Goal: Book appointment/travel/reservation

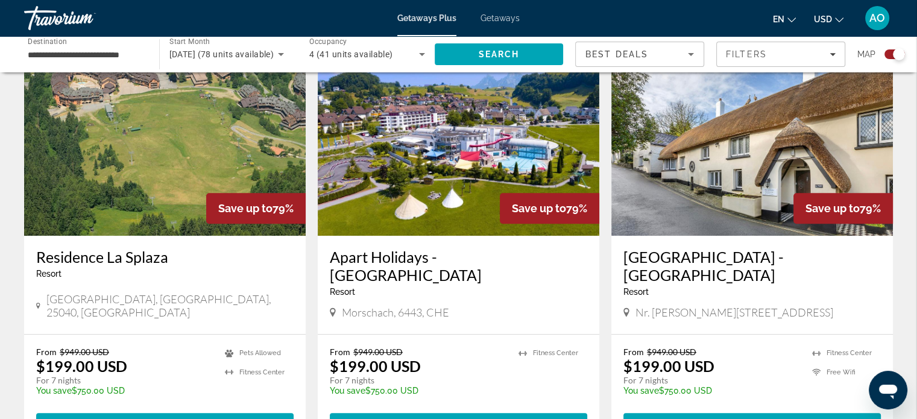
scroll to position [938, 0]
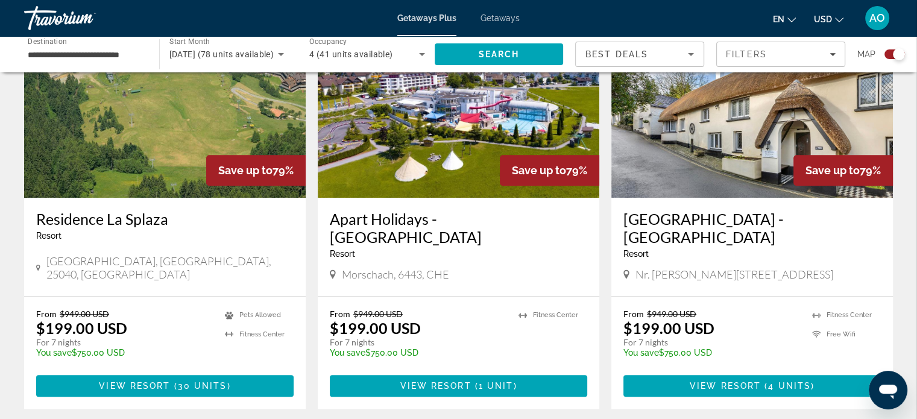
click at [914, 219] on div "← Move left → Move right ↑ Move up ↓ Move down + Zoom in - Zoom out Home Jump l…" at bounding box center [458, 15] width 917 height 1739
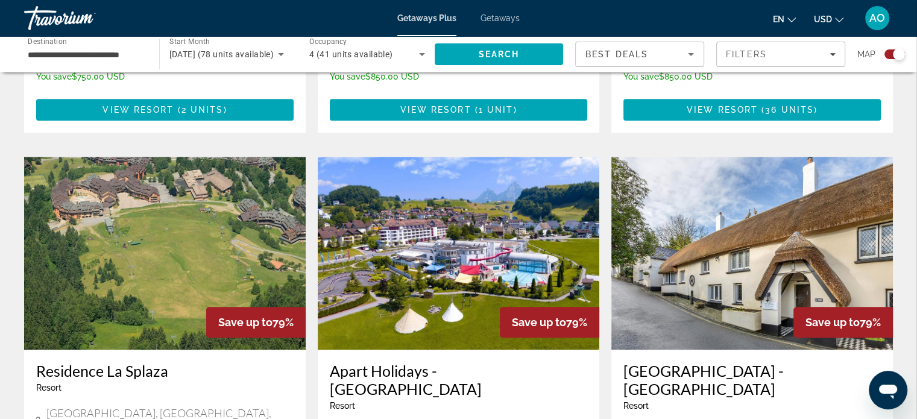
scroll to position [863, 0]
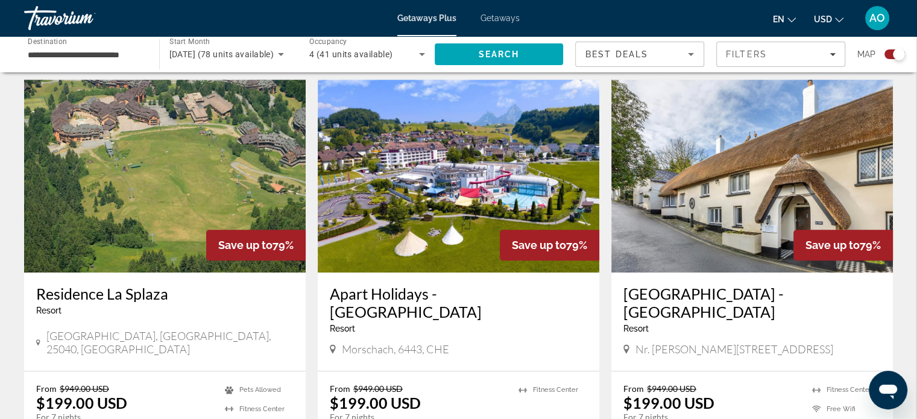
click at [447, 181] on img "Main content" at bounding box center [459, 176] width 282 height 193
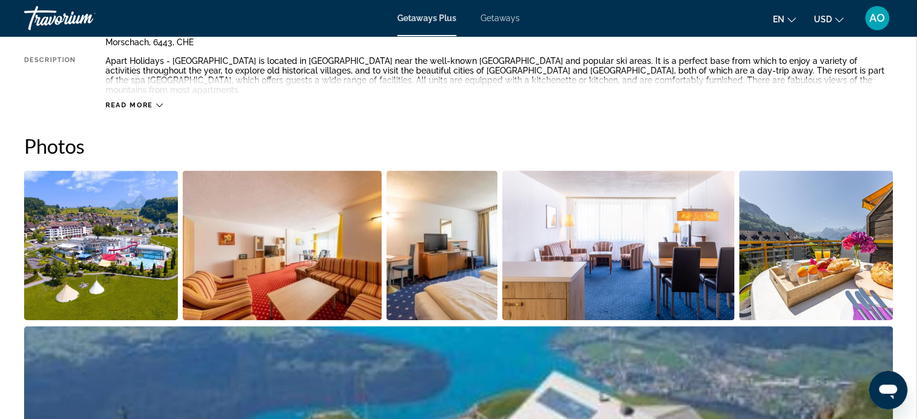
scroll to position [482, 0]
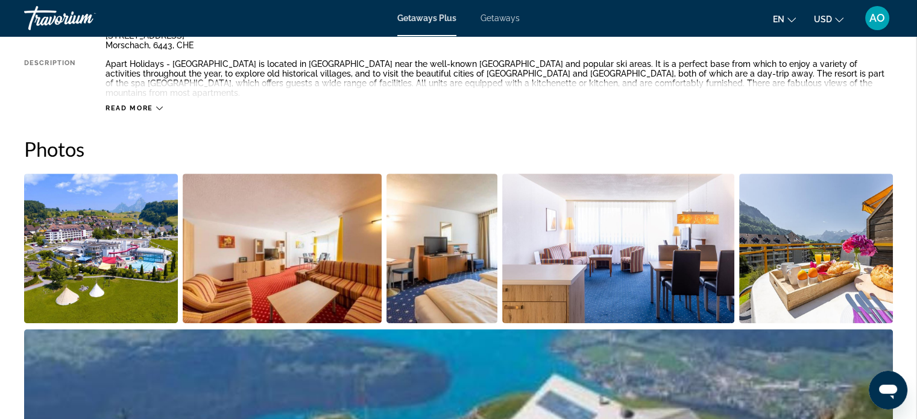
click at [130, 212] on img "Open full-screen image slider" at bounding box center [101, 249] width 154 height 150
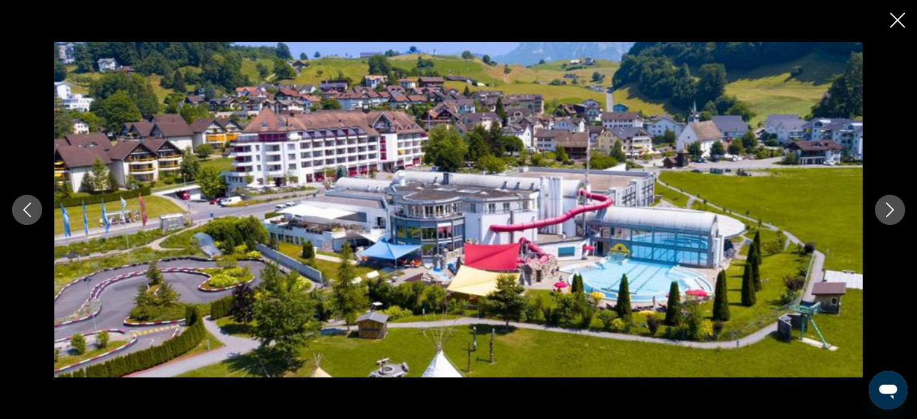
click at [881, 213] on button "Next image" at bounding box center [890, 210] width 30 height 30
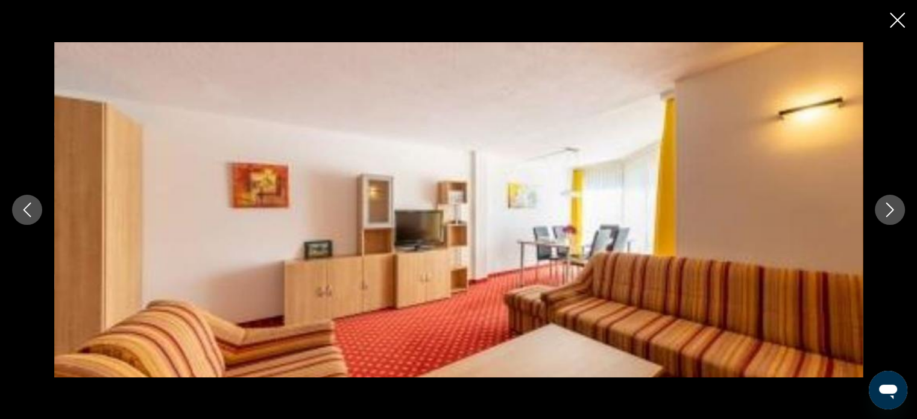
click at [881, 213] on button "Next image" at bounding box center [890, 210] width 30 height 30
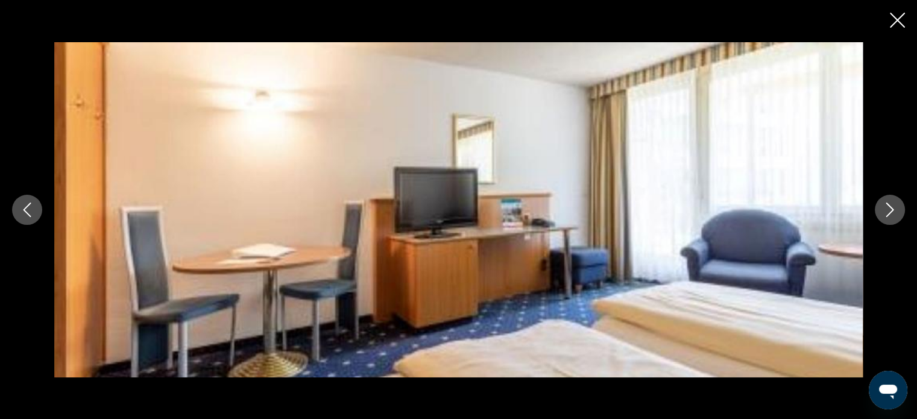
click at [881, 213] on button "Next image" at bounding box center [890, 210] width 30 height 30
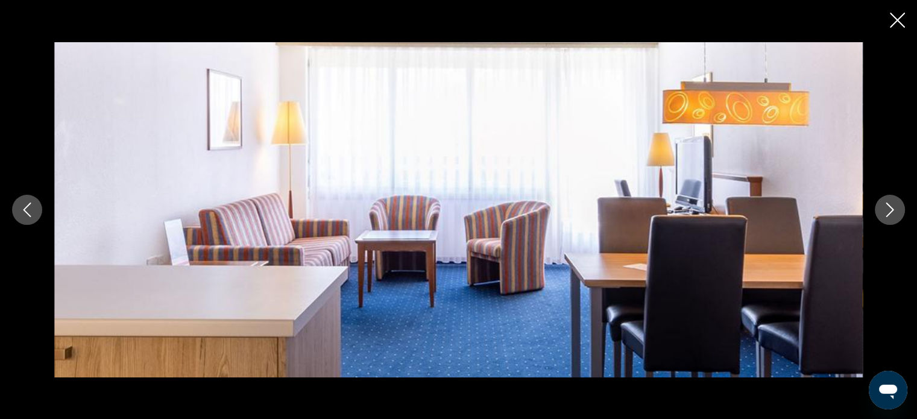
click at [881, 213] on button "Next image" at bounding box center [890, 210] width 30 height 30
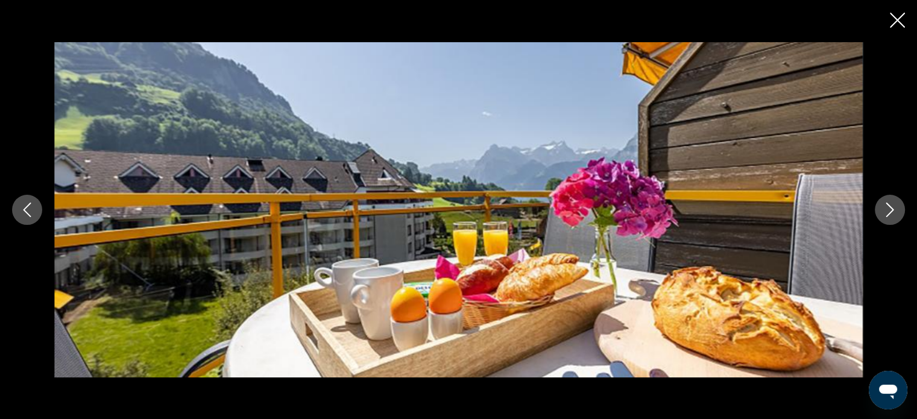
click at [881, 213] on button "Next image" at bounding box center [890, 210] width 30 height 30
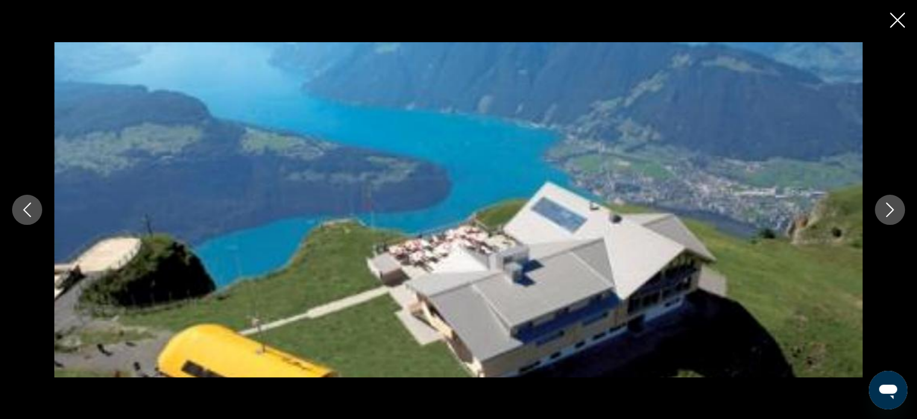
click at [881, 213] on button "Next image" at bounding box center [890, 210] width 30 height 30
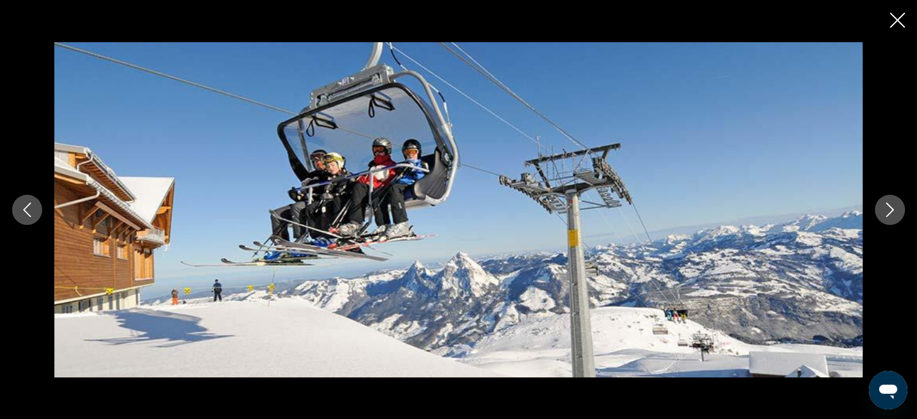
click at [881, 213] on button "Next image" at bounding box center [890, 210] width 30 height 30
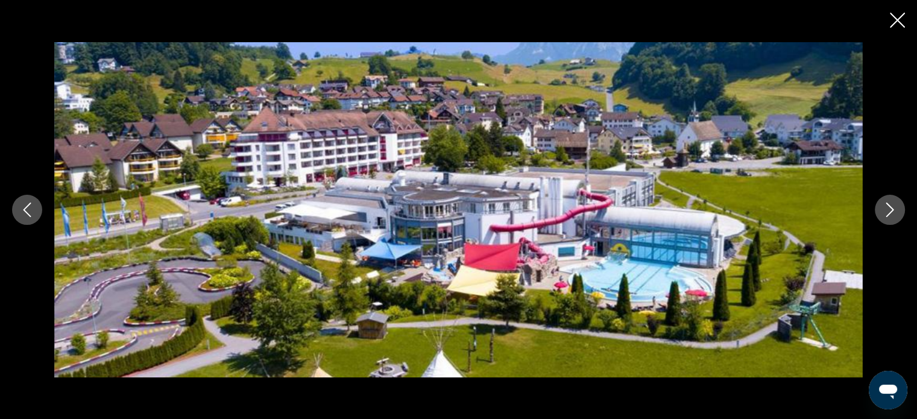
click at [903, 16] on icon "Close slideshow" at bounding box center [897, 20] width 15 height 15
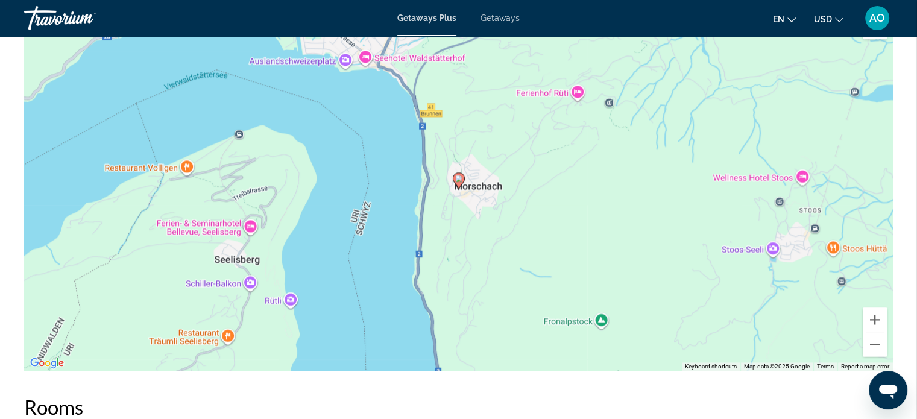
scroll to position [1566, 0]
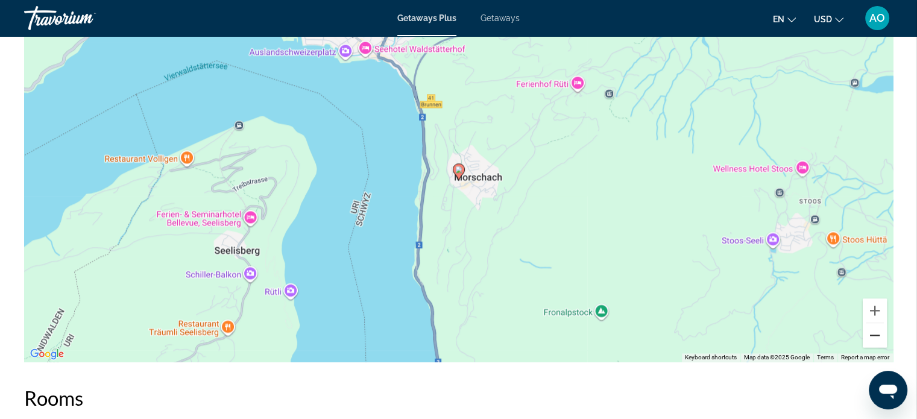
click at [874, 323] on button "Zoom out" at bounding box center [875, 335] width 24 height 24
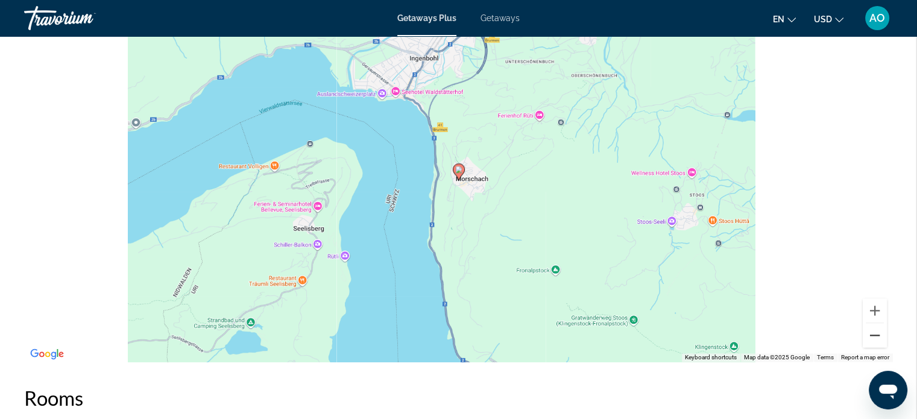
click at [874, 323] on button "Zoom out" at bounding box center [875, 335] width 24 height 24
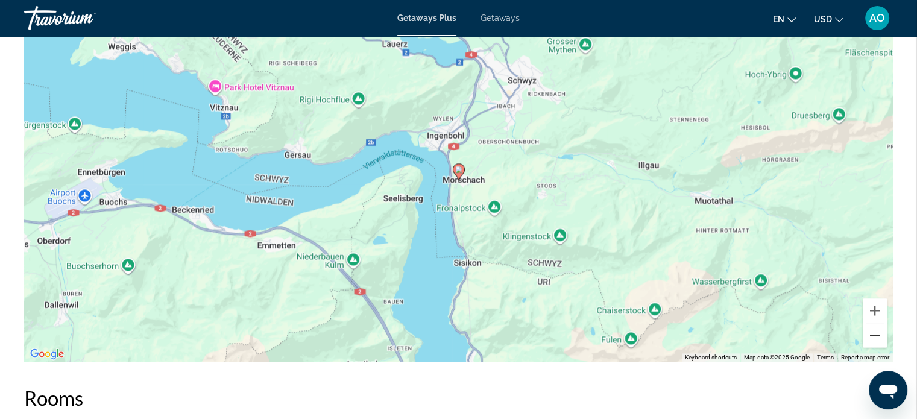
click at [874, 323] on button "Zoom out" at bounding box center [875, 335] width 24 height 24
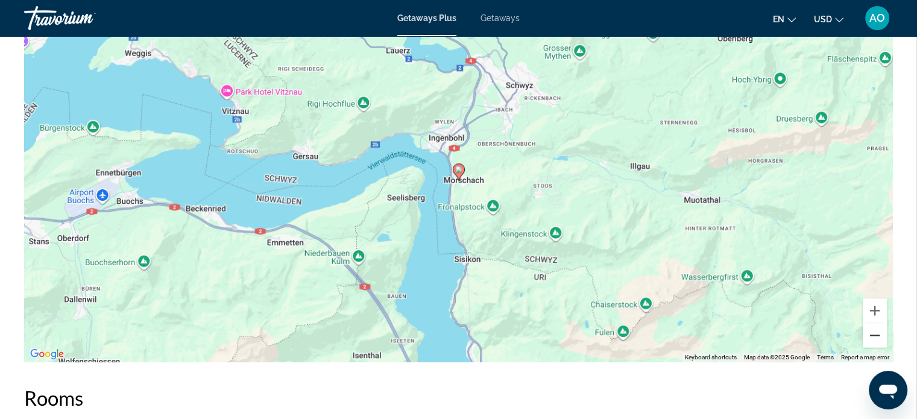
click at [874, 323] on button "Zoom out" at bounding box center [875, 335] width 24 height 24
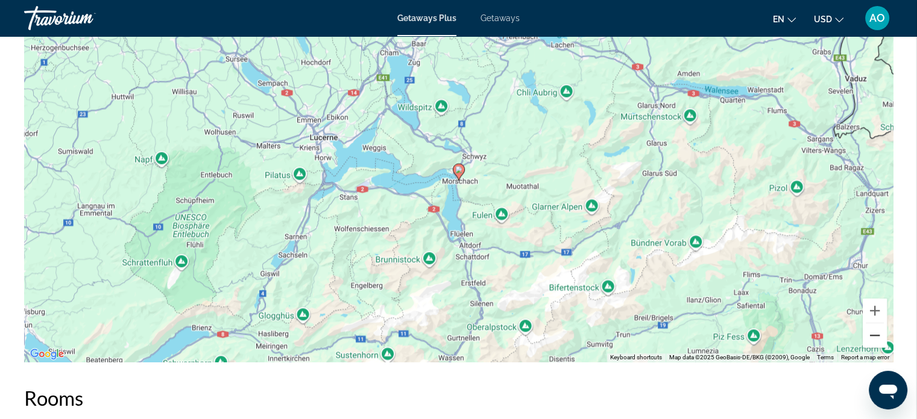
click at [874, 323] on button "Zoom out" at bounding box center [875, 335] width 24 height 24
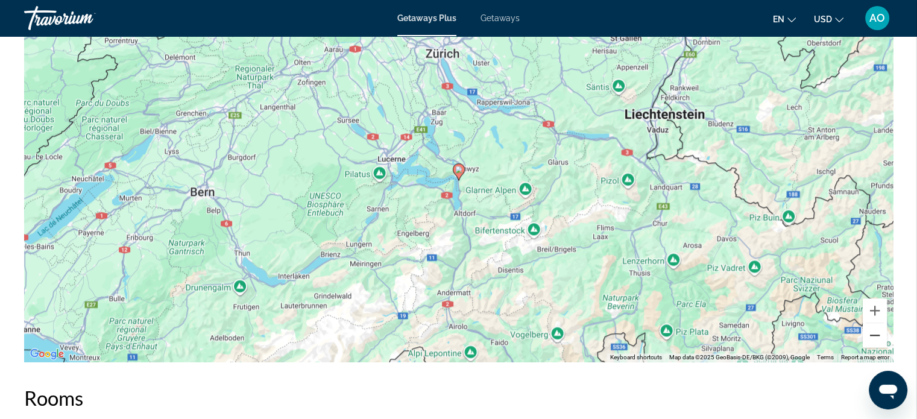
click at [874, 323] on button "Zoom out" at bounding box center [875, 335] width 24 height 24
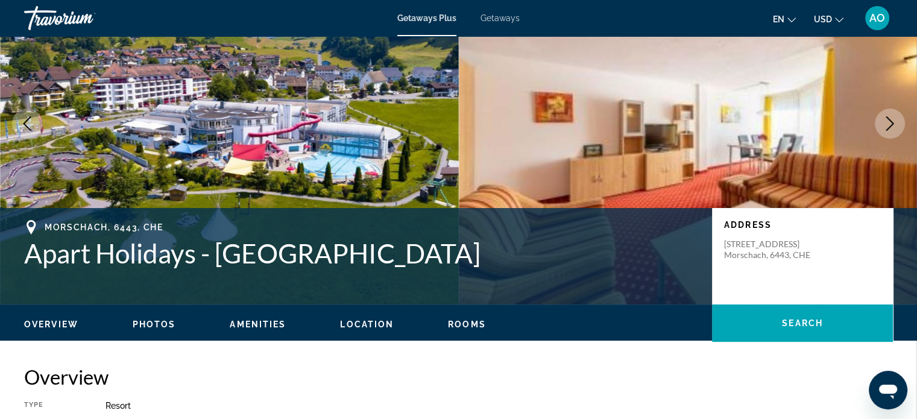
scroll to position [0, 0]
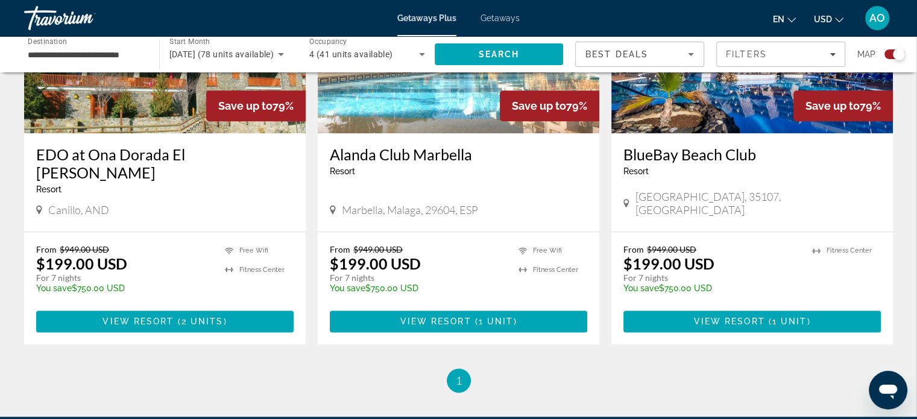
scroll to position [1405, 0]
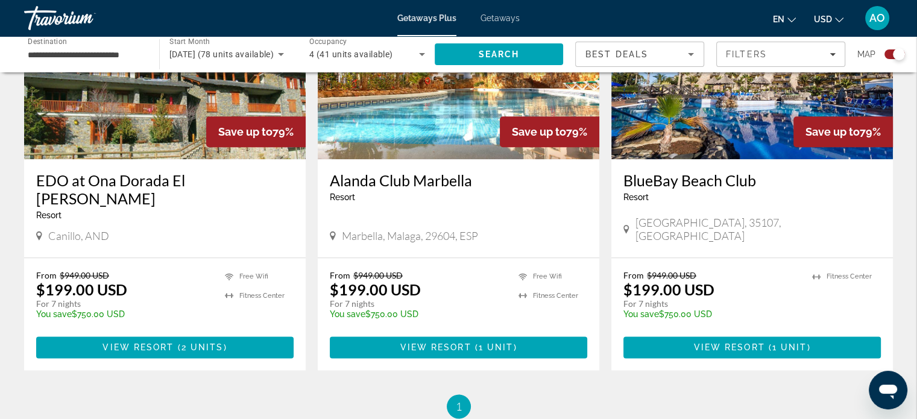
click at [738, 98] on img "Main content" at bounding box center [752, 62] width 282 height 193
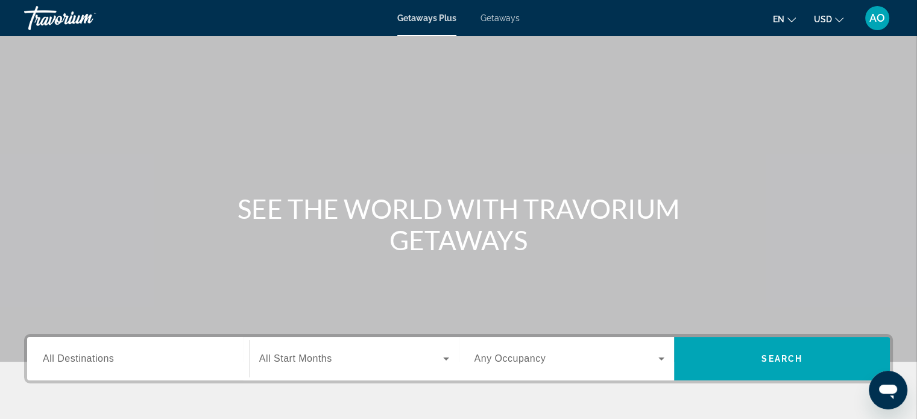
click at [89, 359] on span "All Destinations" at bounding box center [78, 358] width 71 height 10
click at [89, 359] on input "Destination All Destinations" at bounding box center [138, 359] width 191 height 14
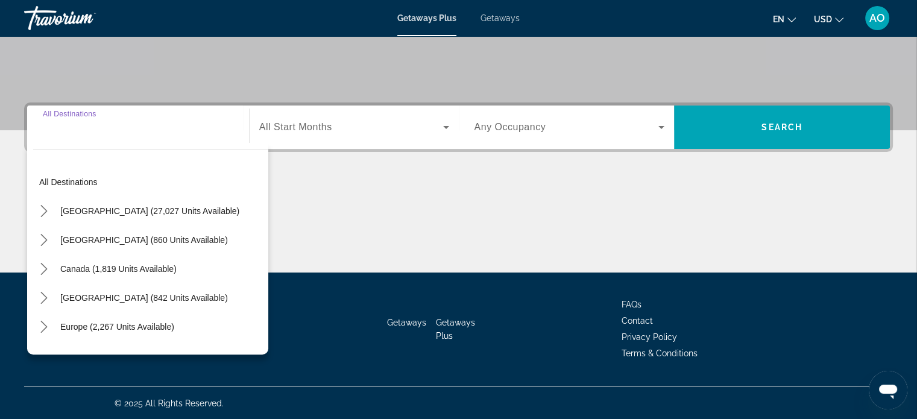
scroll to position [232, 0]
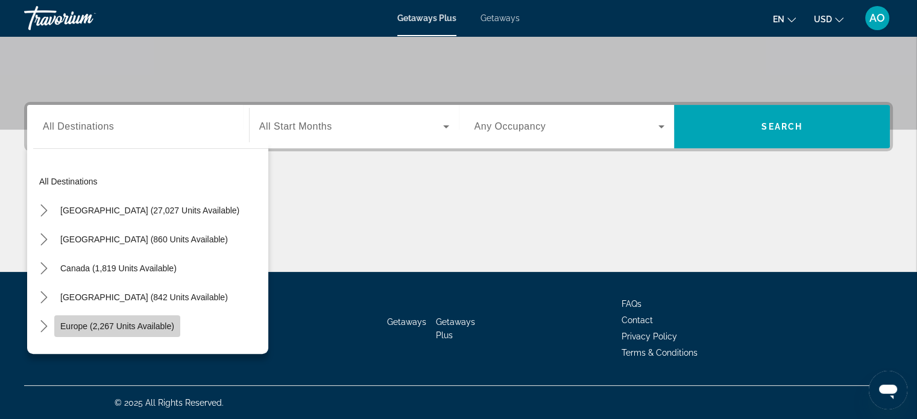
click at [96, 325] on span "Europe (2,267 units available)" at bounding box center [117, 326] width 114 height 10
type input "**********"
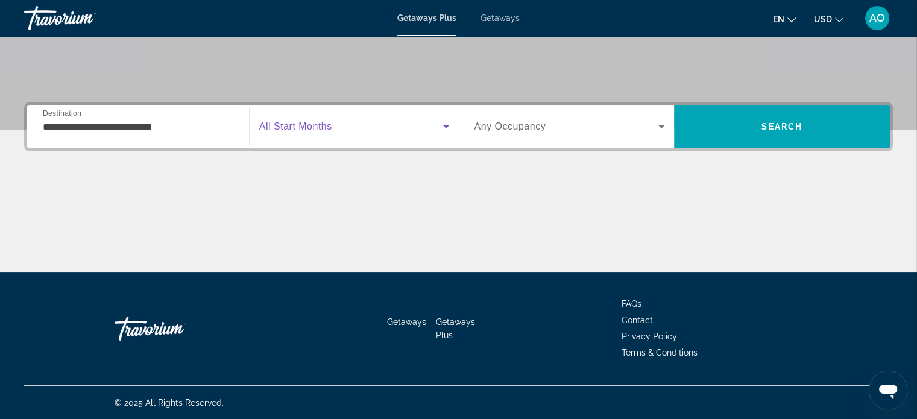
click at [359, 124] on span "Search widget" at bounding box center [351, 126] width 184 height 14
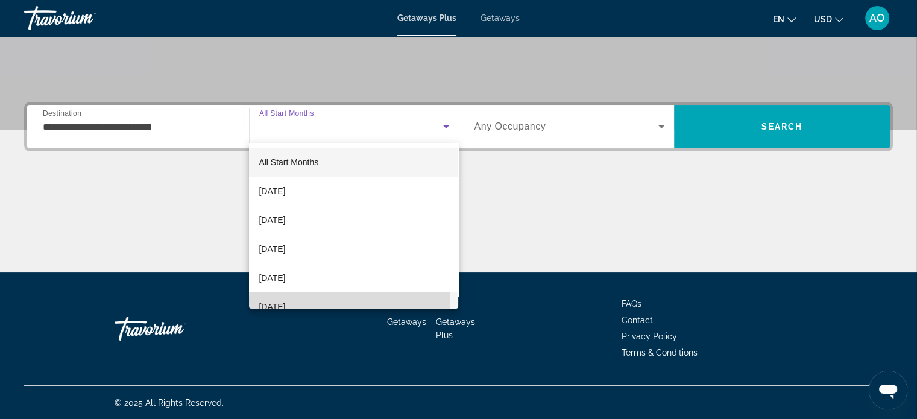
click at [285, 303] on span "[DATE]" at bounding box center [272, 307] width 27 height 14
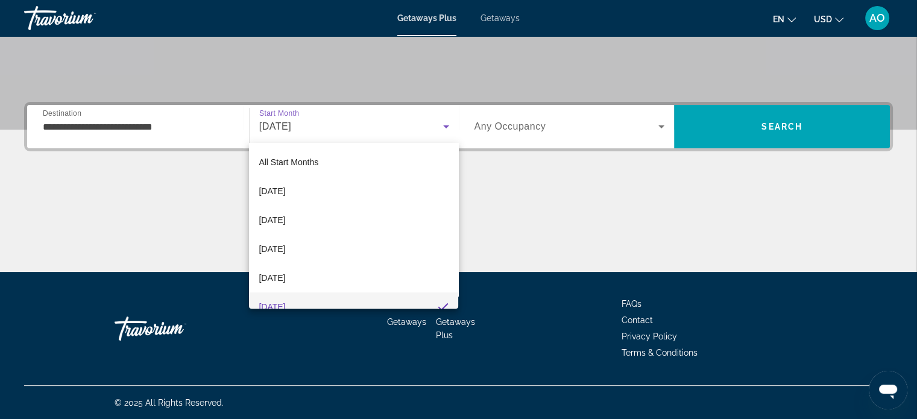
scroll to position [0, 0]
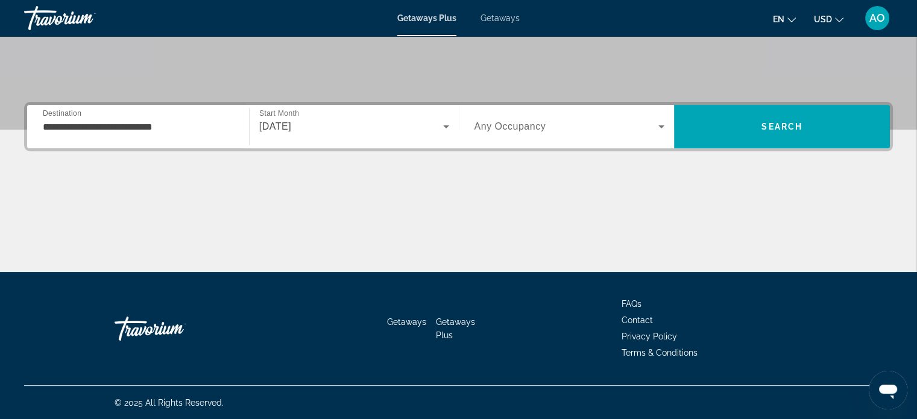
click at [639, 115] on div "Search widget" at bounding box center [570, 127] width 191 height 34
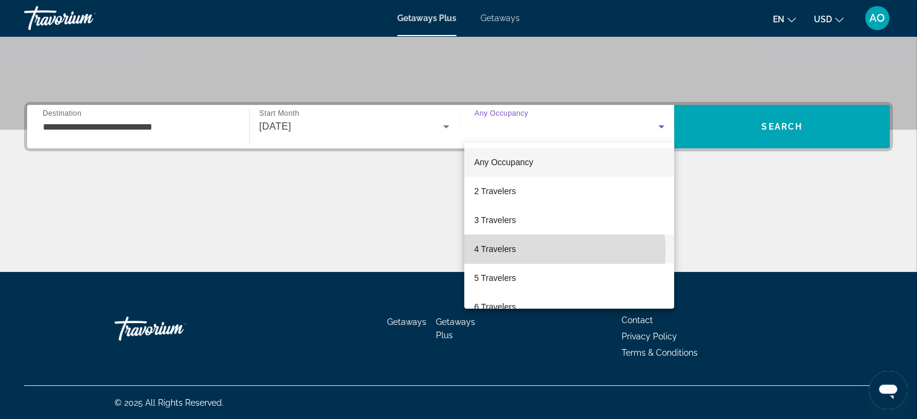
click at [517, 250] on mat-option "4 Travelers" at bounding box center [569, 249] width 210 height 29
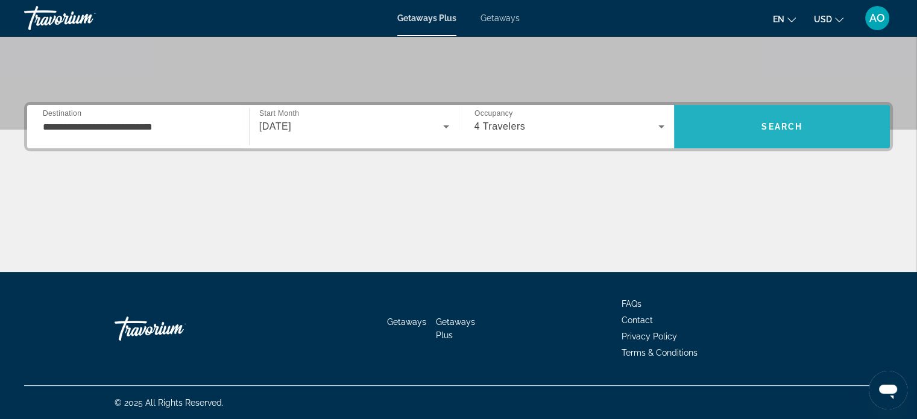
click at [762, 124] on span "Search" at bounding box center [782, 127] width 41 height 10
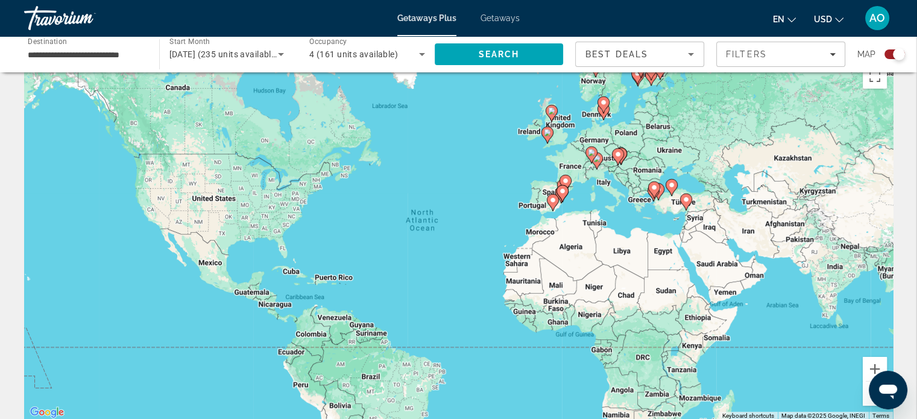
scroll to position [29, 0]
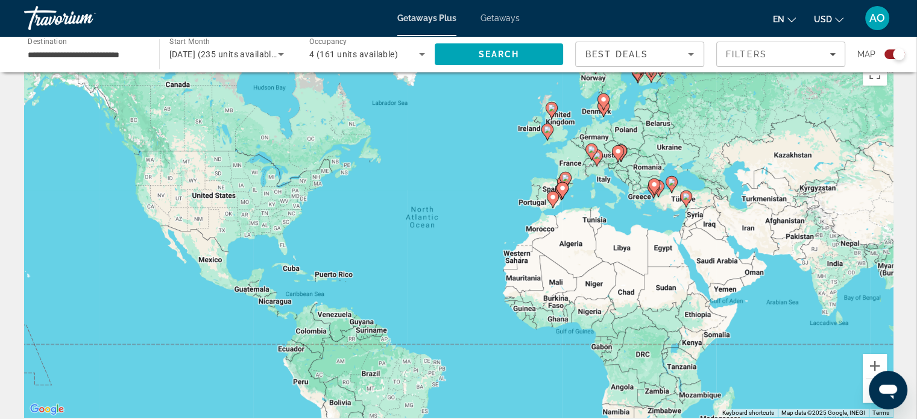
click at [686, 215] on div "To activate drag with keyboard, press Alt + Enter. Once in keyboard drag state,…" at bounding box center [458, 236] width 869 height 362
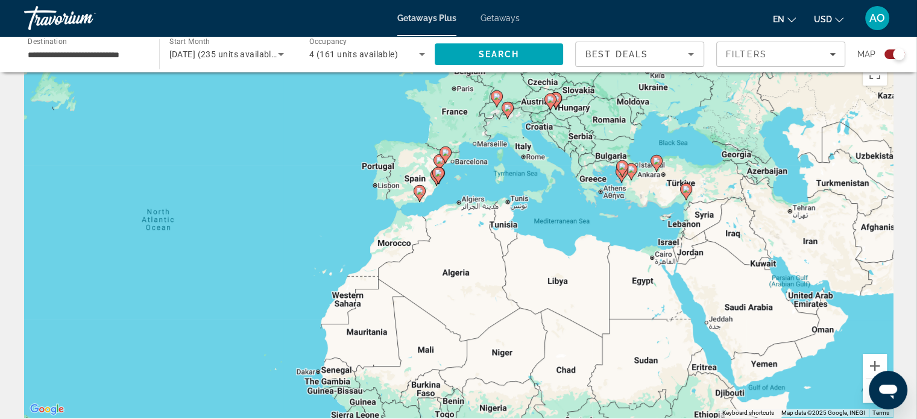
click at [663, 204] on div "To activate drag with keyboard, press Alt + Enter. Once in keyboard drag state,…" at bounding box center [458, 236] width 869 height 362
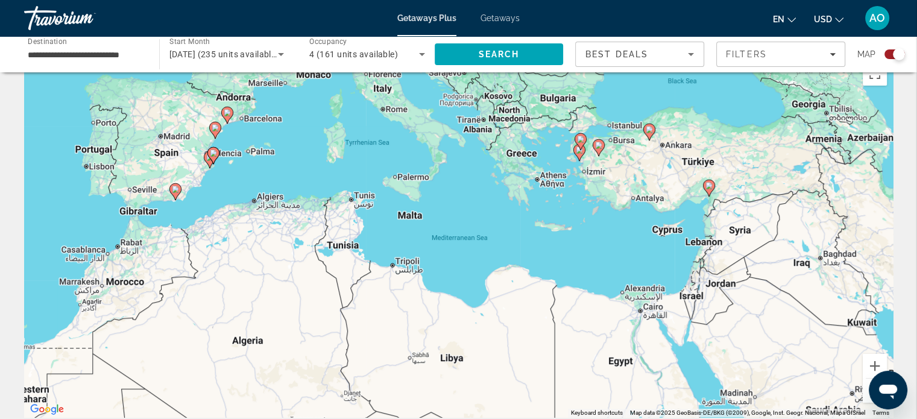
click at [699, 196] on div "To activate drag with keyboard, press Alt + Enter. Once in keyboard drag state,…" at bounding box center [458, 236] width 869 height 362
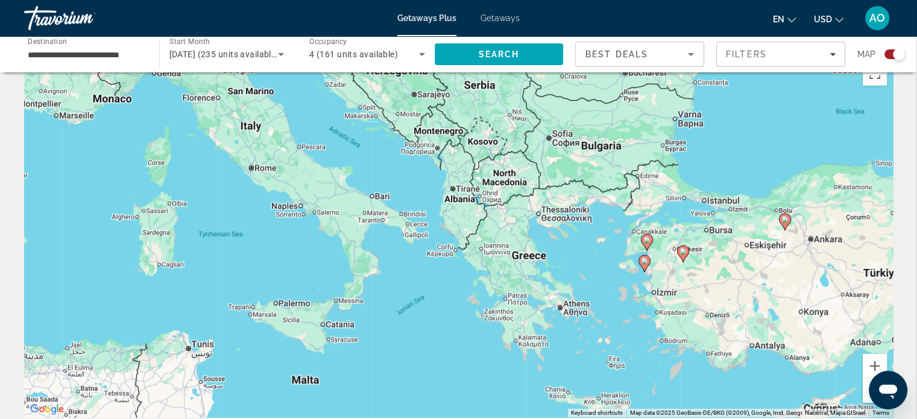
drag, startPoint x: 517, startPoint y: 194, endPoint x: 711, endPoint y: 342, distance: 244.8
click at [711, 342] on div "To activate drag with keyboard, press Alt + Enter. Once in keyboard drag state,…" at bounding box center [458, 236] width 869 height 362
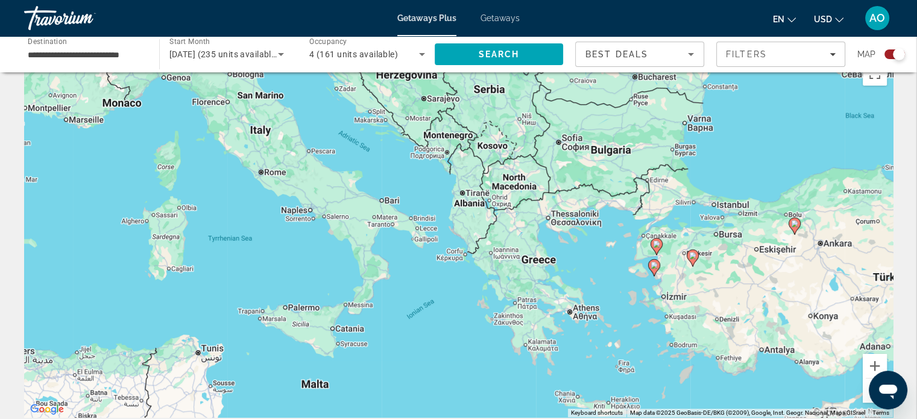
drag, startPoint x: 493, startPoint y: 227, endPoint x: 504, endPoint y: 232, distance: 11.9
click at [504, 232] on div "To activate drag with keyboard, press Alt + Enter. Once in keyboard drag state,…" at bounding box center [458, 236] width 869 height 362
click at [648, 285] on div "To activate drag with keyboard, press Alt + Enter. Once in keyboard drag state,…" at bounding box center [458, 236] width 869 height 362
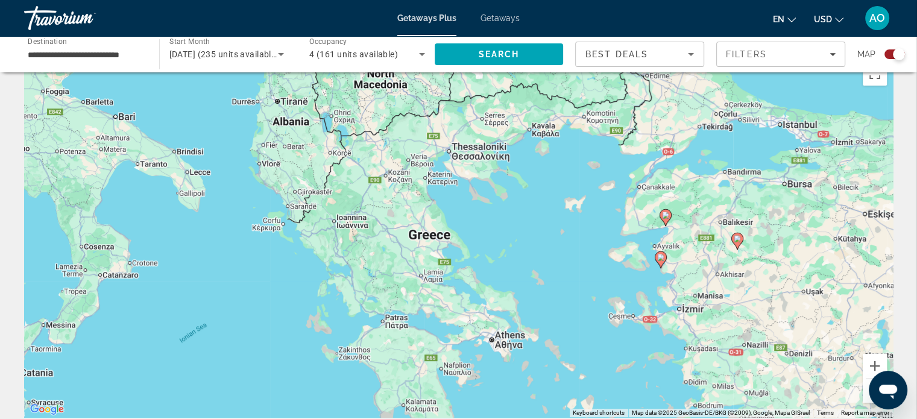
click at [865, 398] on button "Zoom out" at bounding box center [875, 391] width 24 height 24
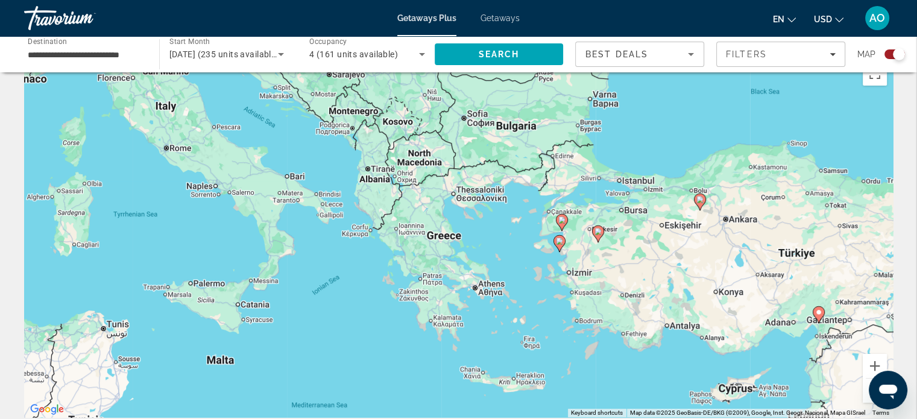
click at [865, 398] on button "Zoom out" at bounding box center [875, 391] width 24 height 24
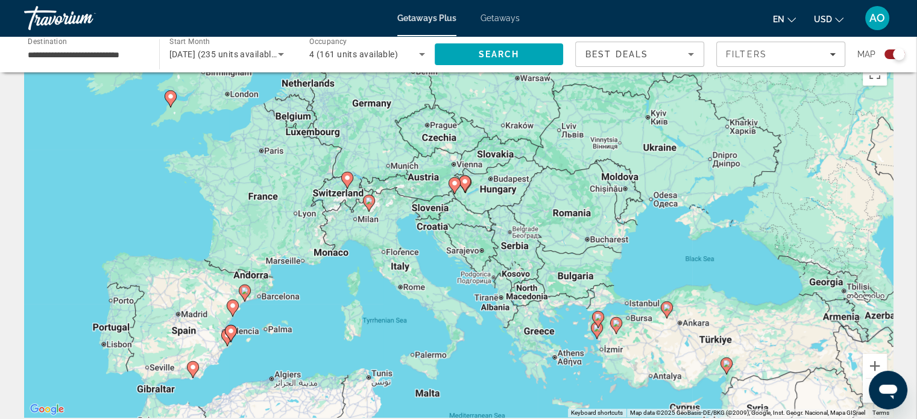
drag, startPoint x: 362, startPoint y: 178, endPoint x: 451, endPoint y: 274, distance: 131.4
click at [451, 274] on div "To activate drag with keyboard, press Alt + Enter. Once in keyboard drag state,…" at bounding box center [458, 236] width 869 height 362
click at [350, 216] on div "To activate drag with keyboard, press Alt + Enter. Once in keyboard drag state,…" at bounding box center [458, 236] width 869 height 362
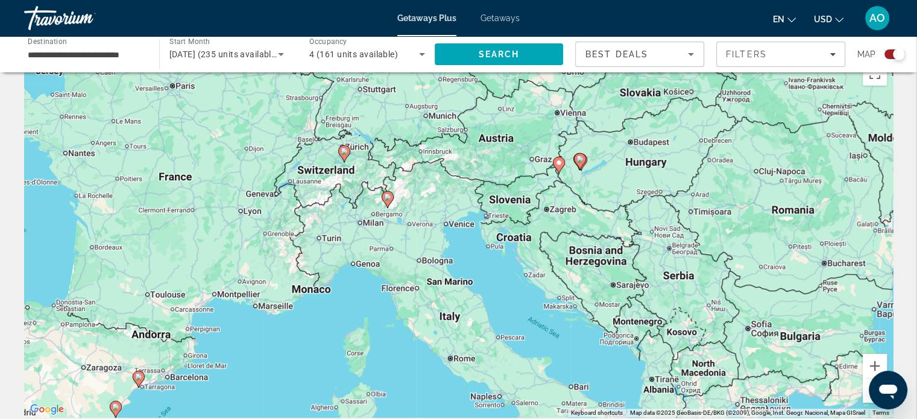
click at [377, 217] on div "To activate drag with keyboard, press Alt + Enter. Once in keyboard drag state,…" at bounding box center [458, 236] width 869 height 362
click at [359, 201] on div "To activate drag with keyboard, press Alt + Enter. Once in keyboard drag state,…" at bounding box center [458, 236] width 869 height 362
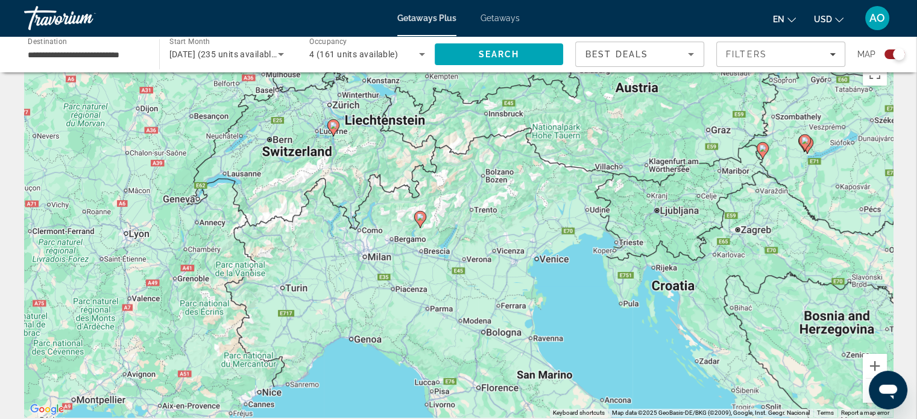
drag, startPoint x: 379, startPoint y: 203, endPoint x: 385, endPoint y: 216, distance: 14.9
click at [385, 216] on div "To activate drag with keyboard, press Alt + Enter. Once in keyboard drag state,…" at bounding box center [458, 236] width 869 height 362
click at [420, 219] on image "Main content" at bounding box center [420, 216] width 7 height 7
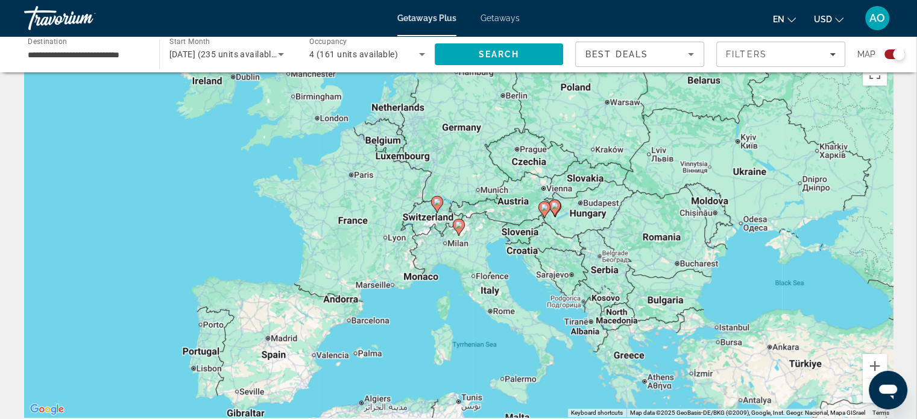
scroll to position [0, 0]
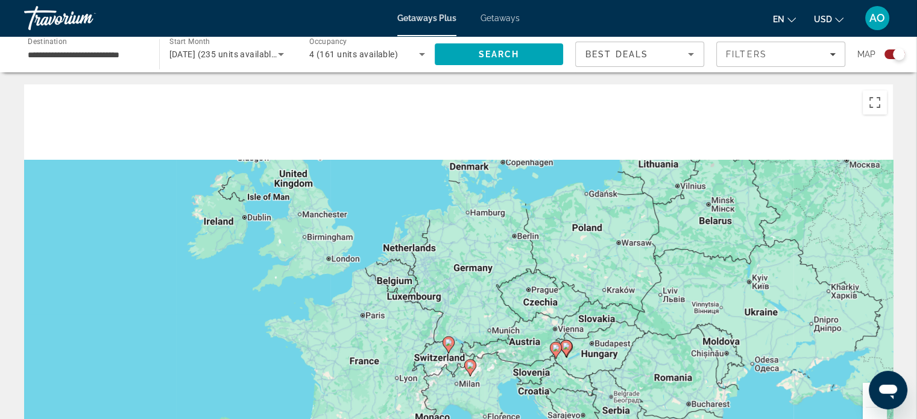
drag, startPoint x: 620, startPoint y: 168, endPoint x: 622, endPoint y: 298, distance: 129.7
click at [622, 298] on div "To activate drag with keyboard, press Alt + Enter. Once in keyboard drag state,…" at bounding box center [458, 265] width 869 height 362
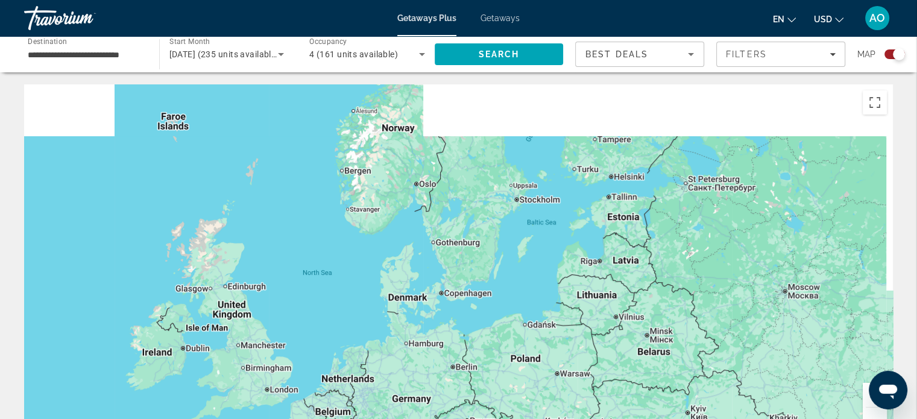
drag, startPoint x: 611, startPoint y: 169, endPoint x: 558, endPoint y: 291, distance: 132.5
click at [558, 291] on div "To activate drag with keyboard, press Alt + Enter. Once in keyboard drag state,…" at bounding box center [458, 265] width 869 height 362
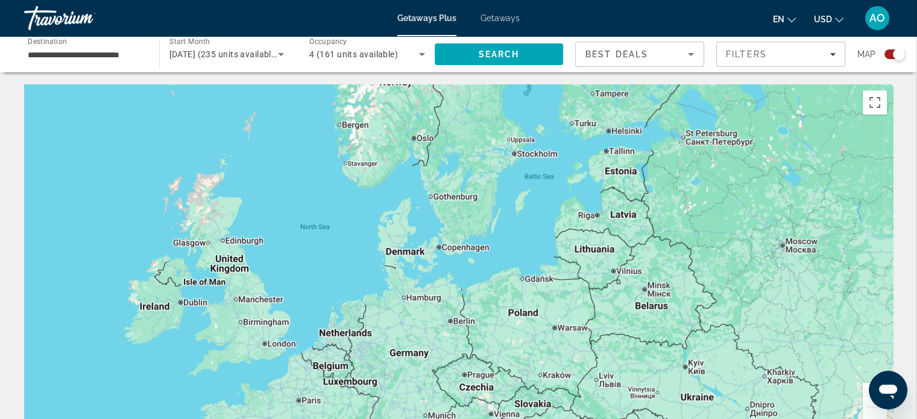
drag, startPoint x: 535, startPoint y: 336, endPoint x: 533, endPoint y: 286, distance: 49.5
click at [533, 286] on div "To activate drag with keyboard, press Alt + Enter. Once in keyboard drag state,…" at bounding box center [458, 265] width 869 height 362
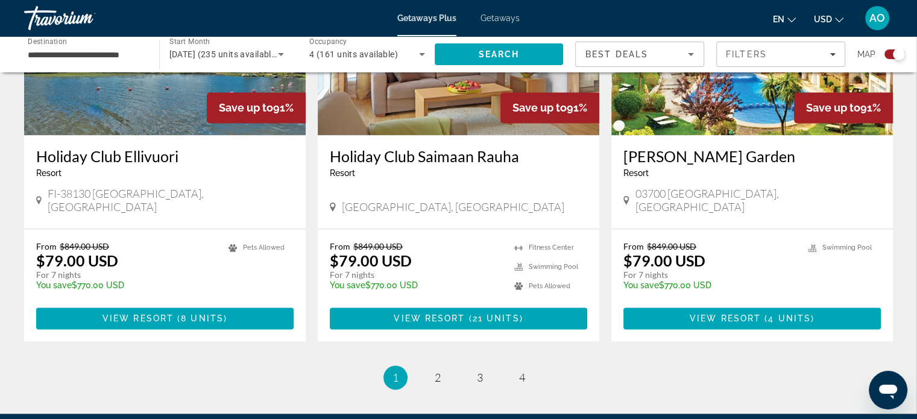
scroll to position [1792, 0]
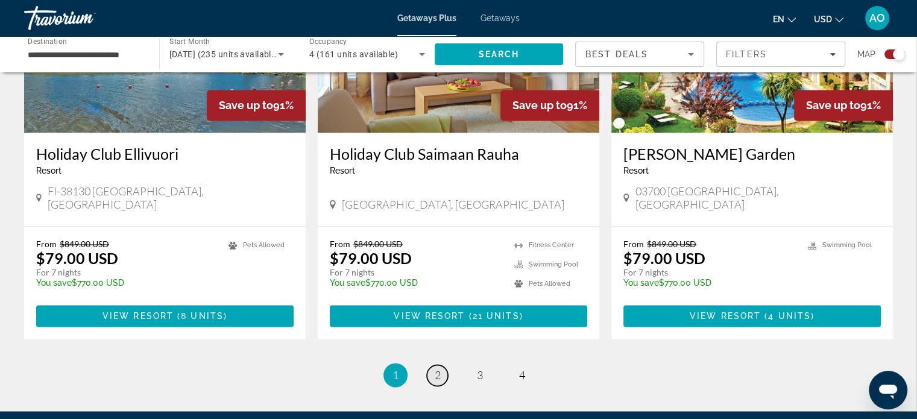
click at [435, 365] on link "page 2" at bounding box center [437, 375] width 21 height 21
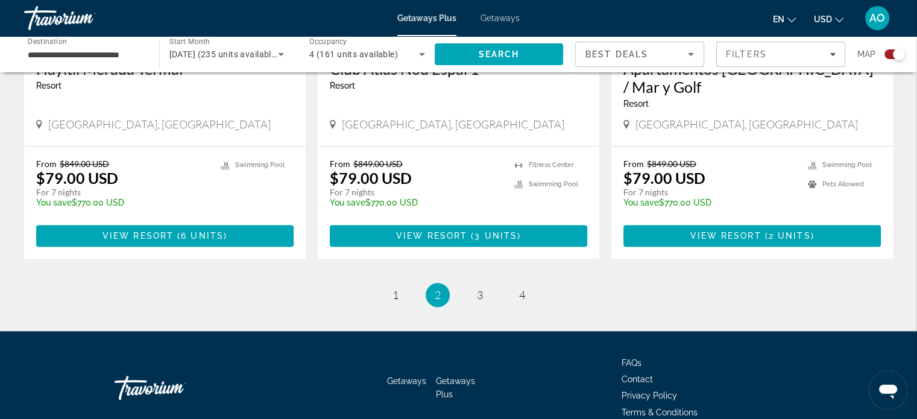
scroll to position [1916, 0]
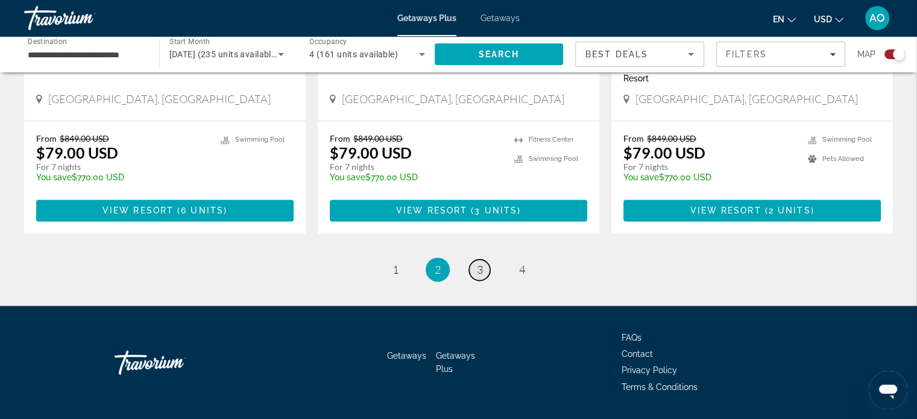
click at [486, 259] on link "page 3" at bounding box center [479, 269] width 21 height 21
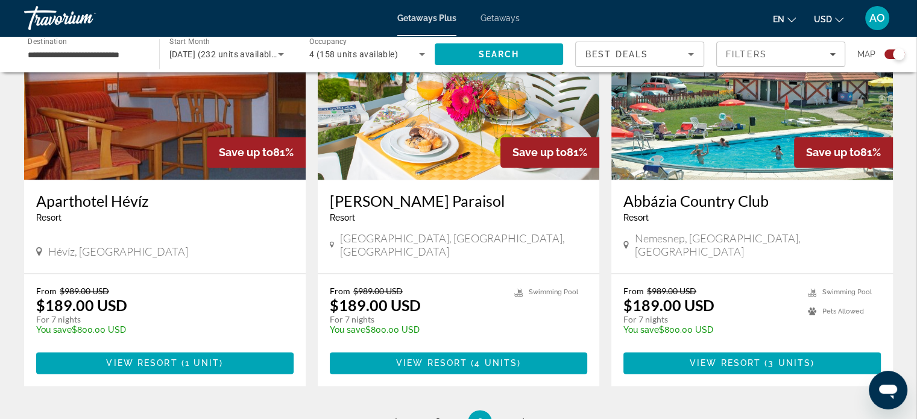
scroll to position [1796, 0]
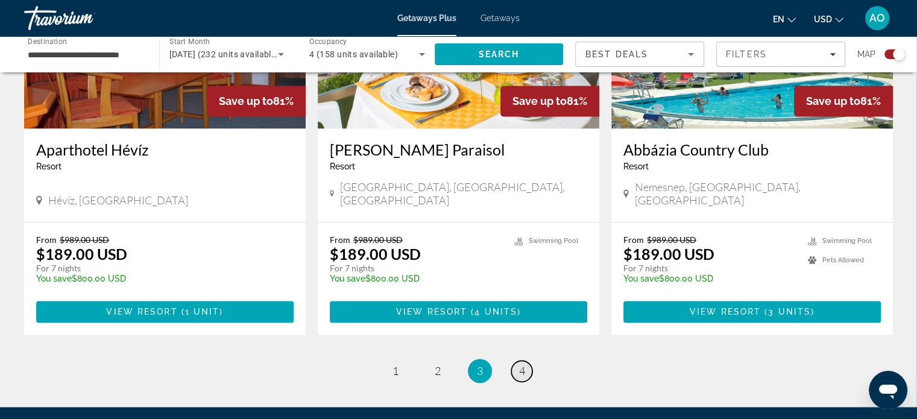
click at [523, 364] on span "4" at bounding box center [522, 370] width 6 height 13
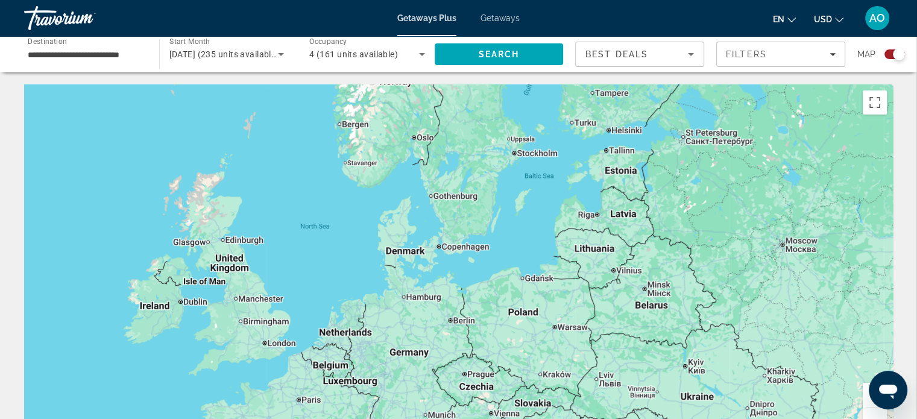
click at [491, 17] on span "Getaways" at bounding box center [500, 18] width 39 height 10
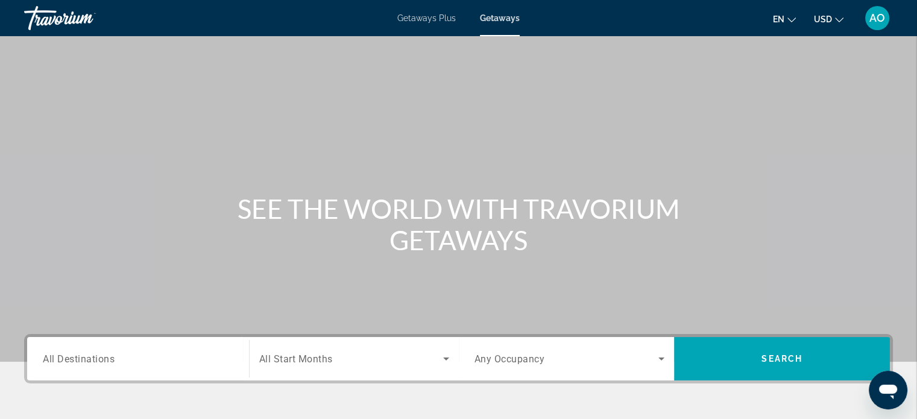
click at [124, 370] on div "Search widget" at bounding box center [138, 359] width 191 height 34
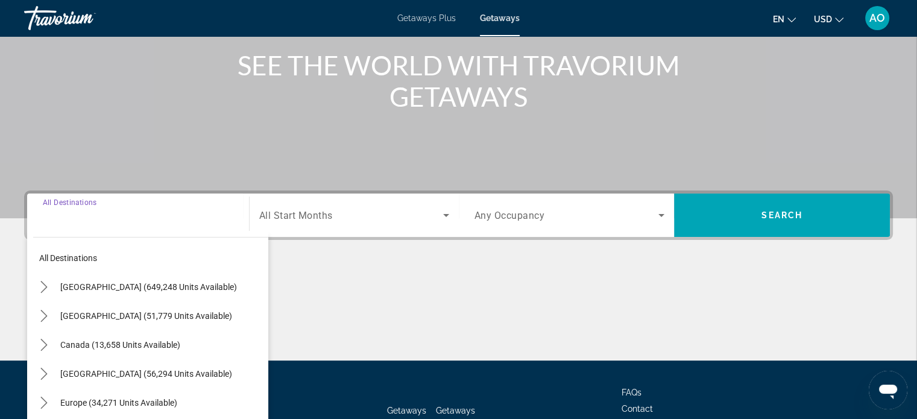
scroll to position [232, 0]
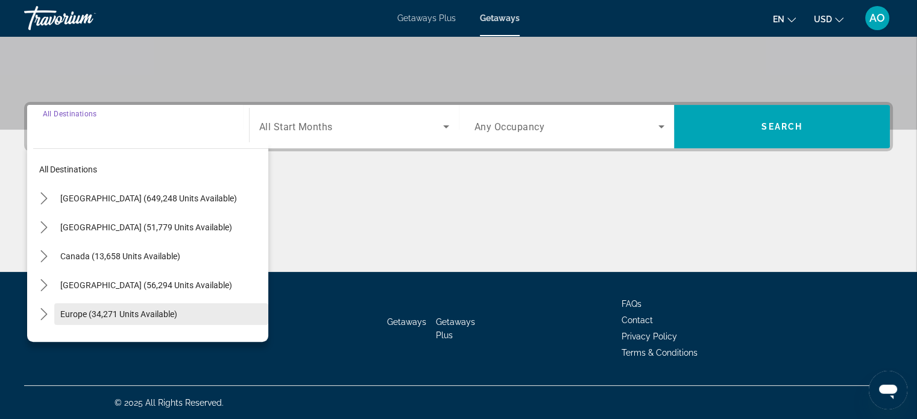
click at [108, 311] on span "Europe (34,271 units available)" at bounding box center [118, 314] width 117 height 10
type input "**********"
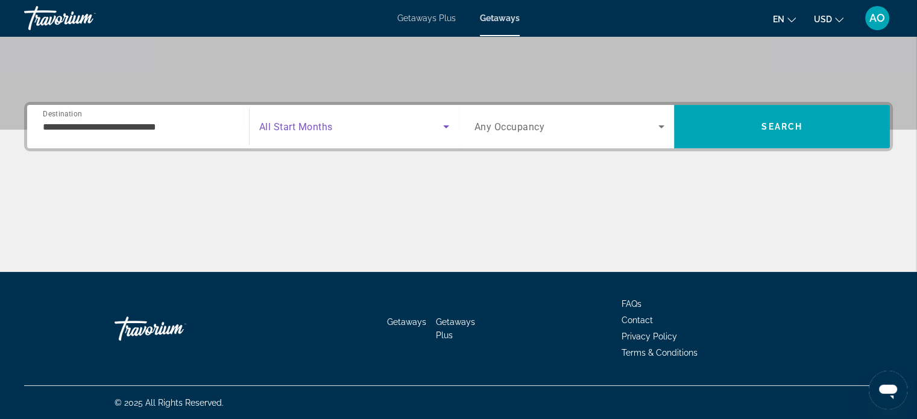
click at [372, 129] on span "Search widget" at bounding box center [351, 126] width 184 height 14
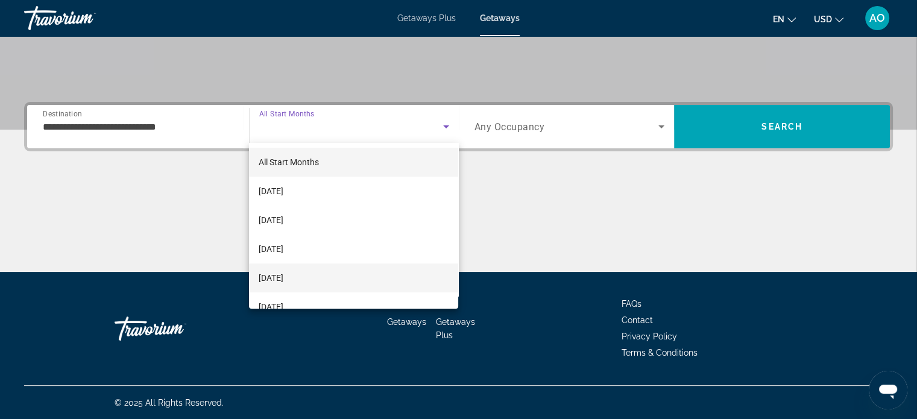
click at [320, 277] on mat-option "[DATE]" at bounding box center [353, 277] width 209 height 29
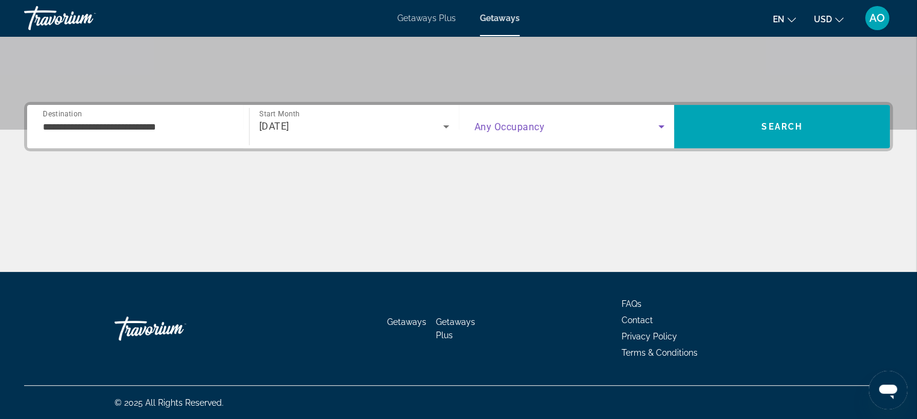
drag, startPoint x: 549, startPoint y: 124, endPoint x: 555, endPoint y: 131, distance: 9.5
click at [555, 131] on span "Search widget" at bounding box center [567, 126] width 184 height 14
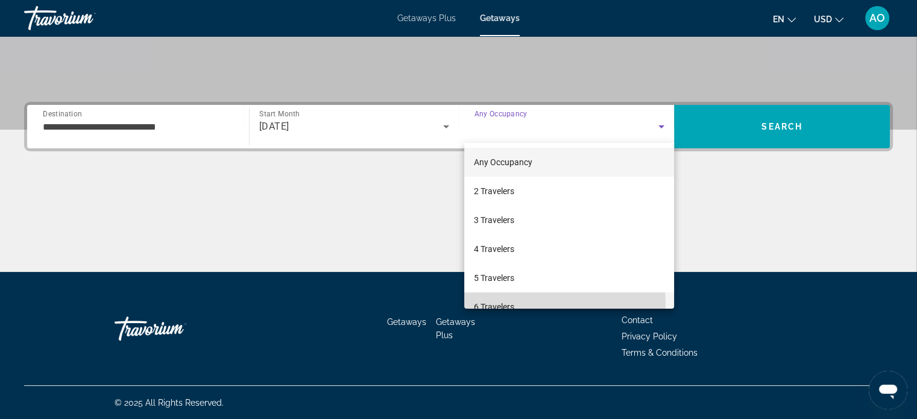
click at [502, 306] on span "6 Travelers" at bounding box center [494, 307] width 40 height 14
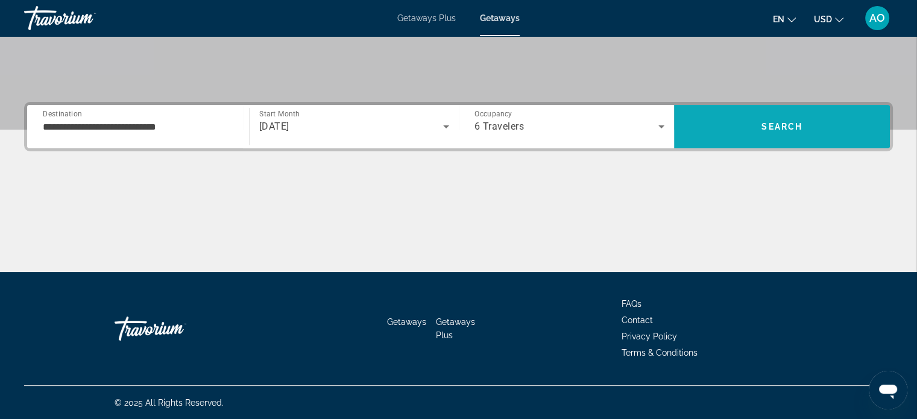
click at [766, 141] on span "Search" at bounding box center [782, 126] width 216 height 43
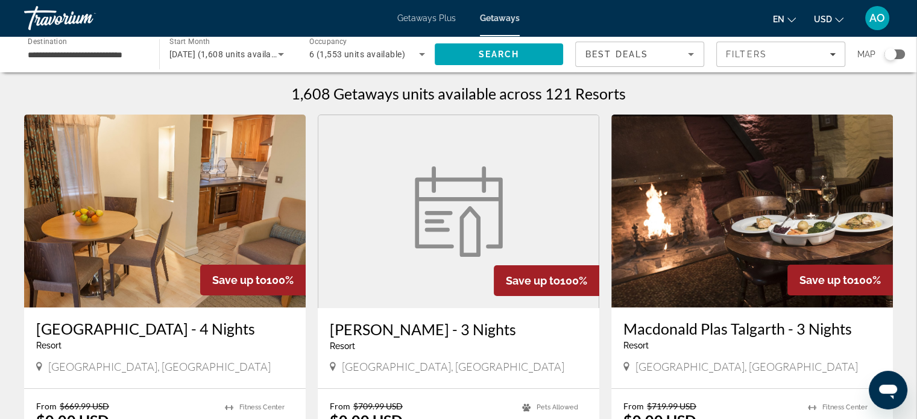
click at [895, 54] on div "Search widget" at bounding box center [891, 54] width 12 height 12
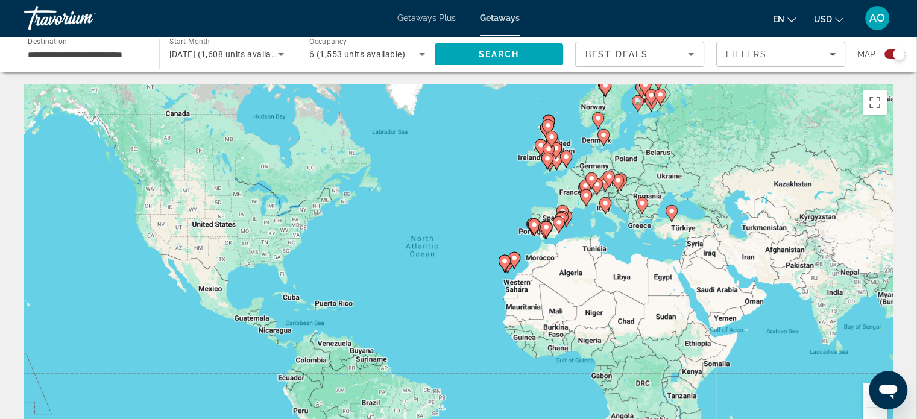
click at [629, 232] on div "To activate drag with keyboard, press Alt + Enter. Once in keyboard drag state,…" at bounding box center [458, 265] width 869 height 362
click at [598, 236] on div "To activate drag with keyboard, press Alt + Enter. Once in keyboard drag state,…" at bounding box center [458, 265] width 869 height 362
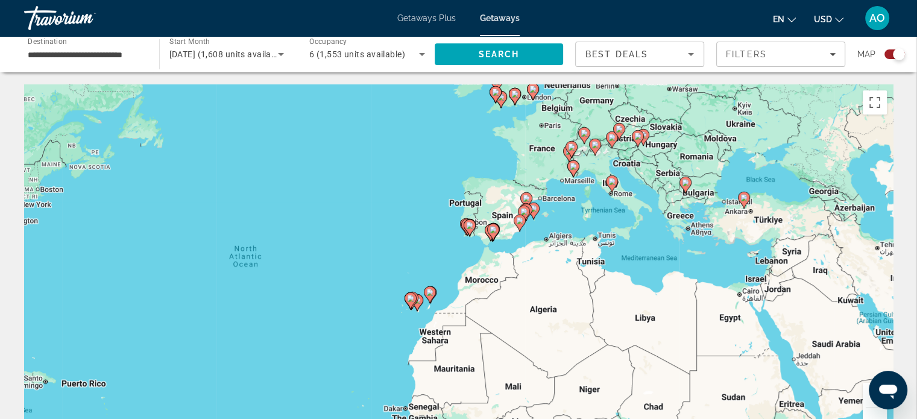
click at [598, 236] on div "To activate drag with keyboard, press Alt + Enter. Once in keyboard drag state,…" at bounding box center [458, 265] width 869 height 362
click at [654, 213] on div "To activate drag with keyboard, press Alt + Enter. Once in keyboard drag state,…" at bounding box center [458, 265] width 869 height 362
click at [867, 397] on button "Zoom in" at bounding box center [875, 395] width 24 height 24
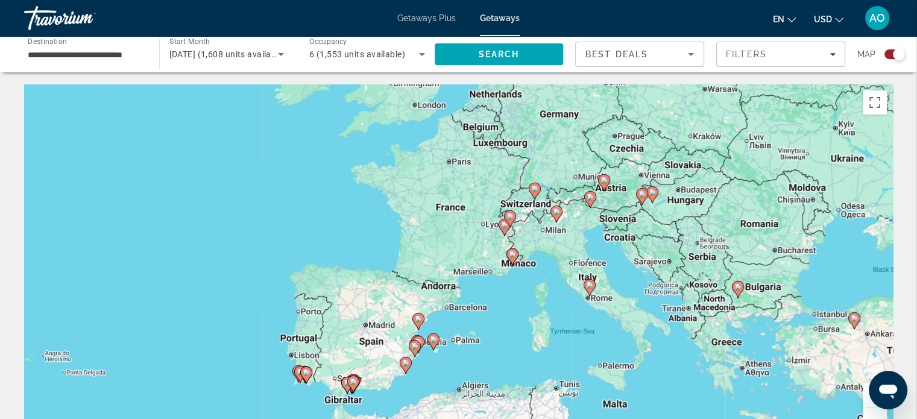
drag, startPoint x: 839, startPoint y: 154, endPoint x: 654, endPoint y: 344, distance: 266.1
click at [654, 344] on div "To activate drag with keyboard, press Alt + Enter. Once in keyboard drag state,…" at bounding box center [458, 265] width 869 height 362
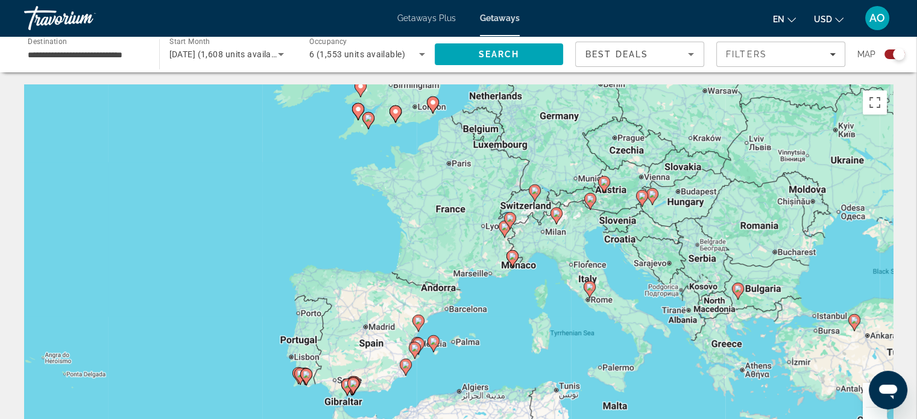
click at [602, 183] on image "Main content" at bounding box center [604, 181] width 7 height 7
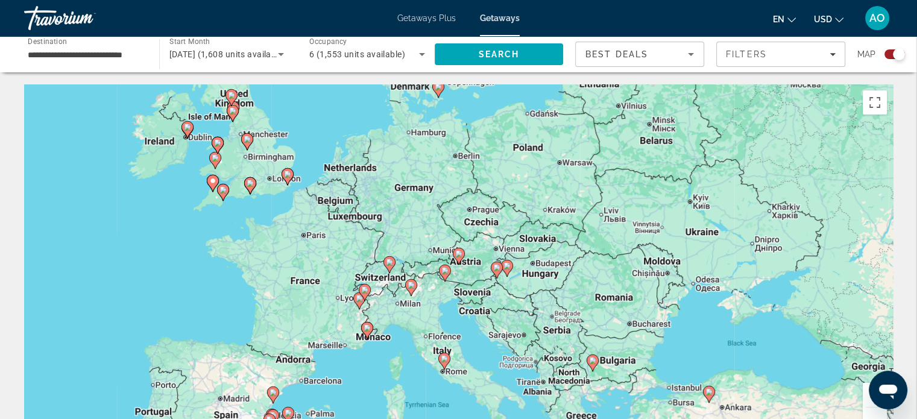
click at [459, 260] on icon "Main content" at bounding box center [458, 256] width 11 height 16
type input "**********"
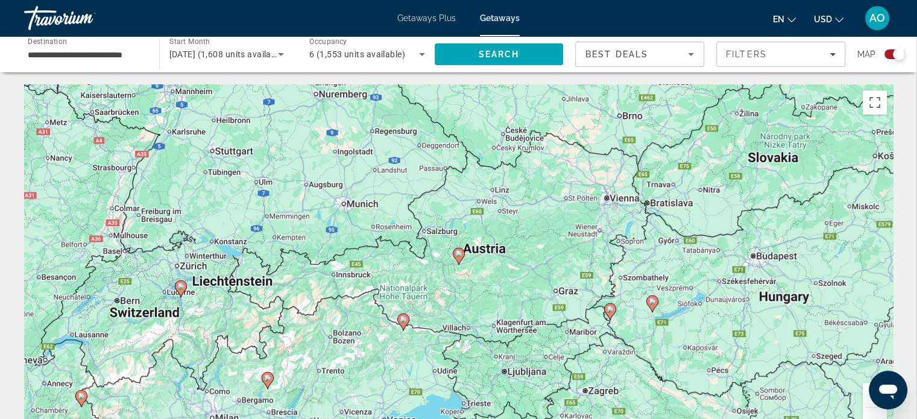
click at [459, 255] on image "Main content" at bounding box center [458, 253] width 7 height 7
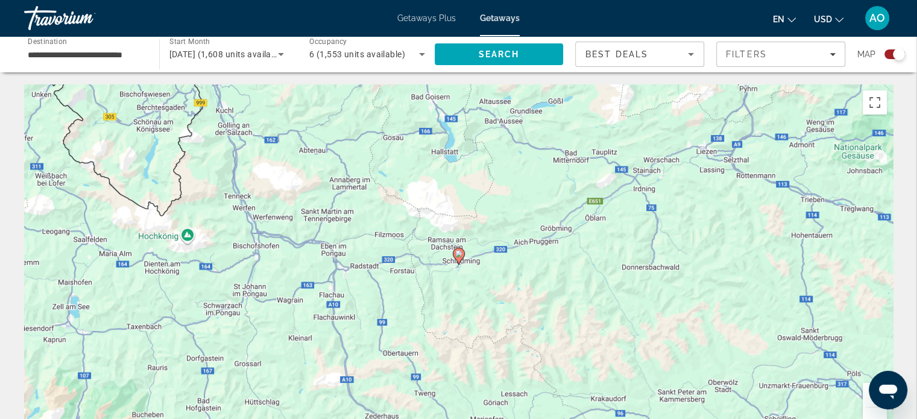
click at [456, 261] on gmp-advanced-marker "Main content" at bounding box center [459, 256] width 12 height 18
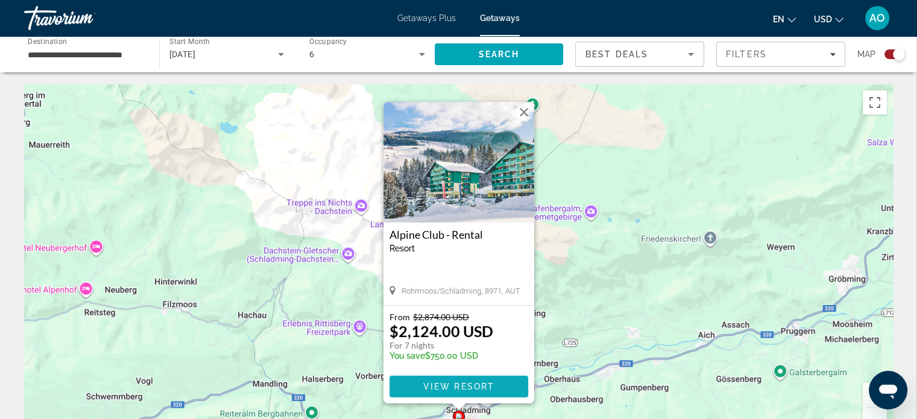
click at [450, 380] on span "Main content" at bounding box center [458, 386] width 139 height 29
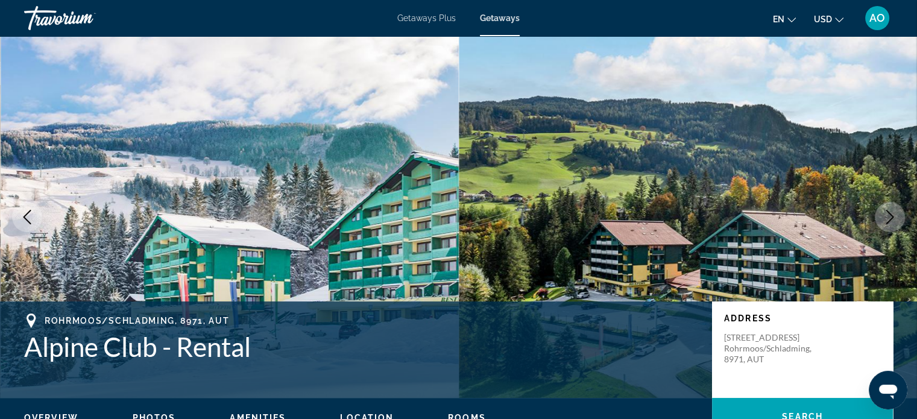
click at [891, 215] on icon "Next image" at bounding box center [890, 217] width 8 height 14
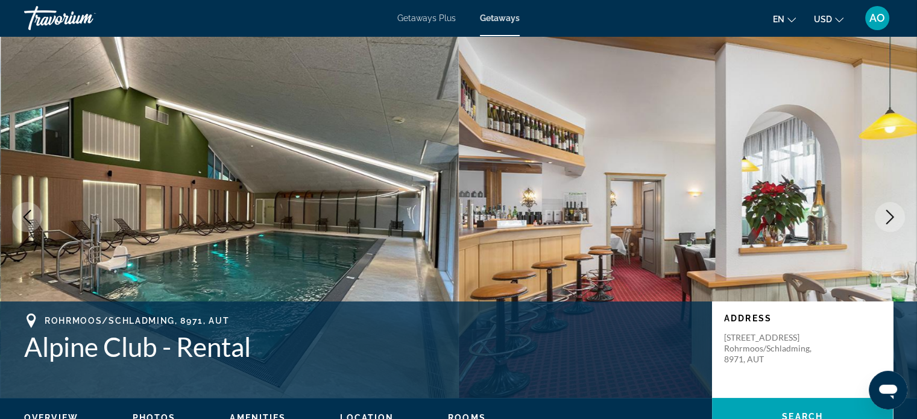
click at [891, 215] on icon "Next image" at bounding box center [890, 217] width 8 height 14
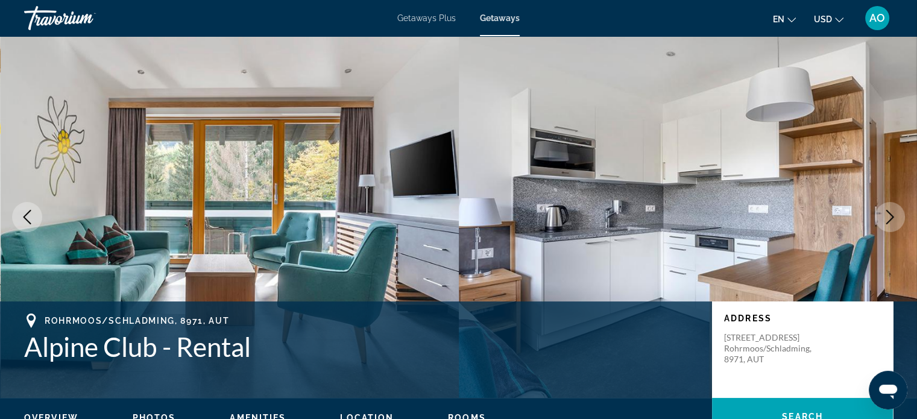
click at [891, 215] on icon "Next image" at bounding box center [890, 217] width 8 height 14
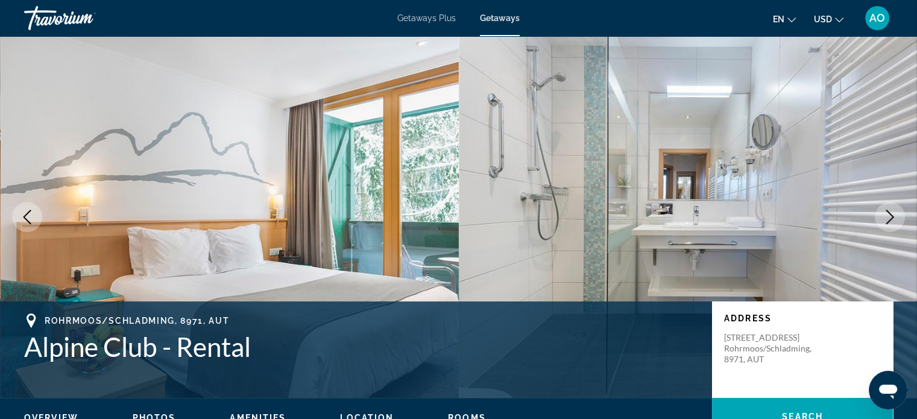
click at [891, 215] on icon "Next image" at bounding box center [890, 217] width 8 height 14
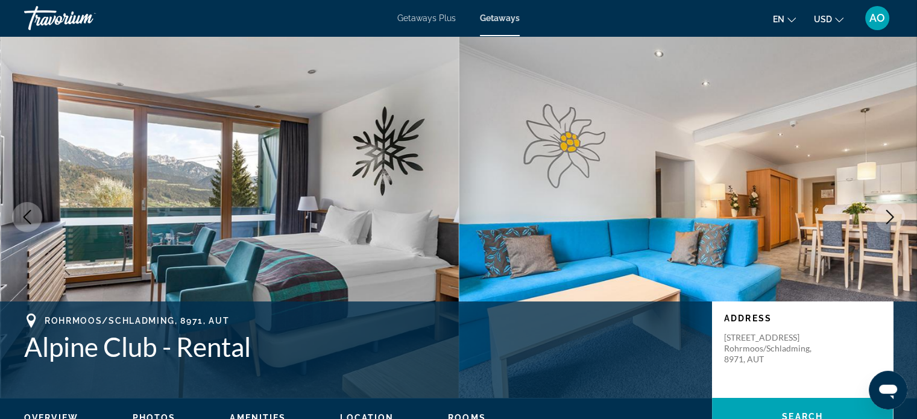
click at [891, 215] on icon "Next image" at bounding box center [890, 217] width 8 height 14
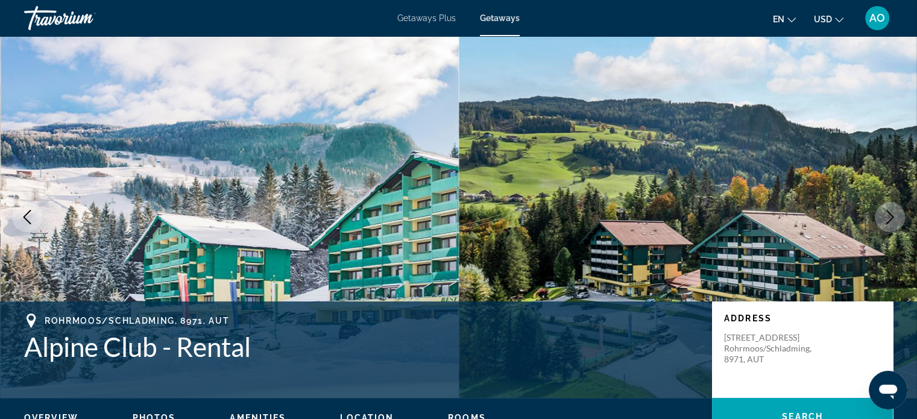
click at [891, 215] on icon "Next image" at bounding box center [890, 217] width 8 height 14
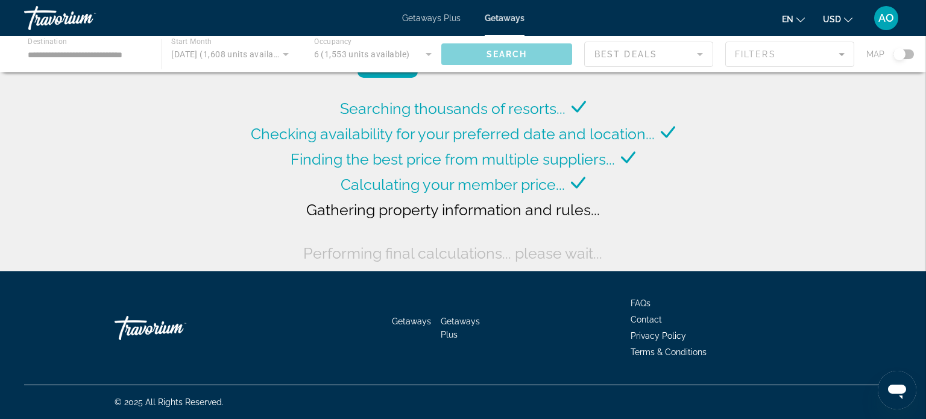
click at [245, 40] on div "Main content" at bounding box center [463, 54] width 926 height 36
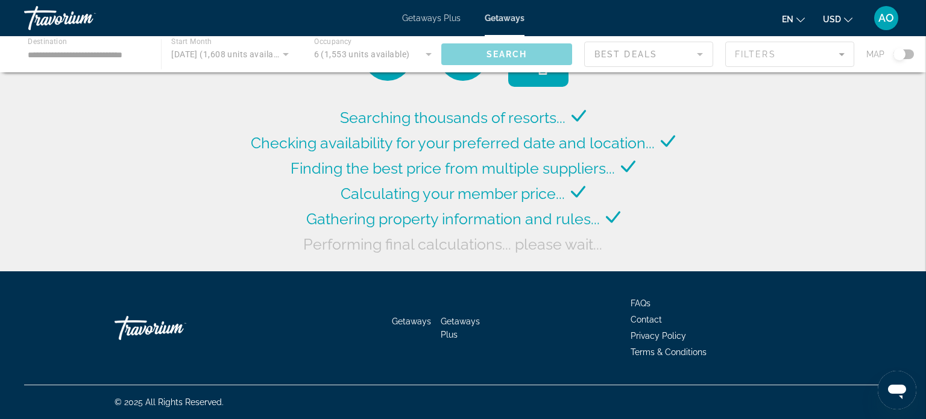
click at [239, 45] on div "Main content" at bounding box center [463, 54] width 926 height 36
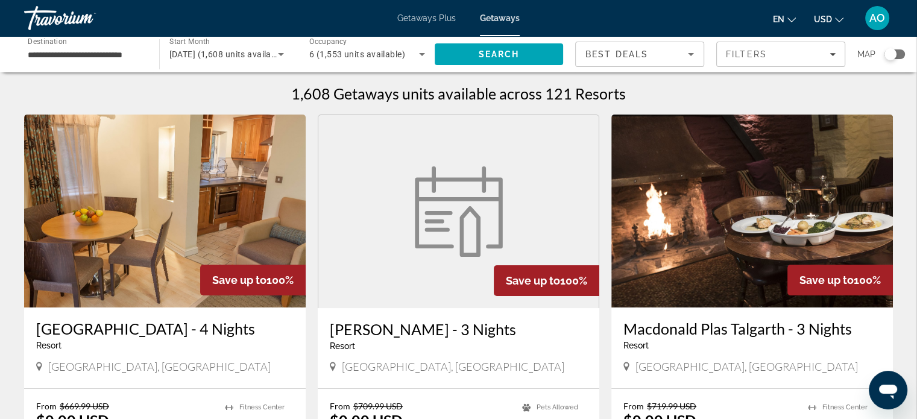
click at [892, 52] on div "Search widget" at bounding box center [891, 54] width 12 height 12
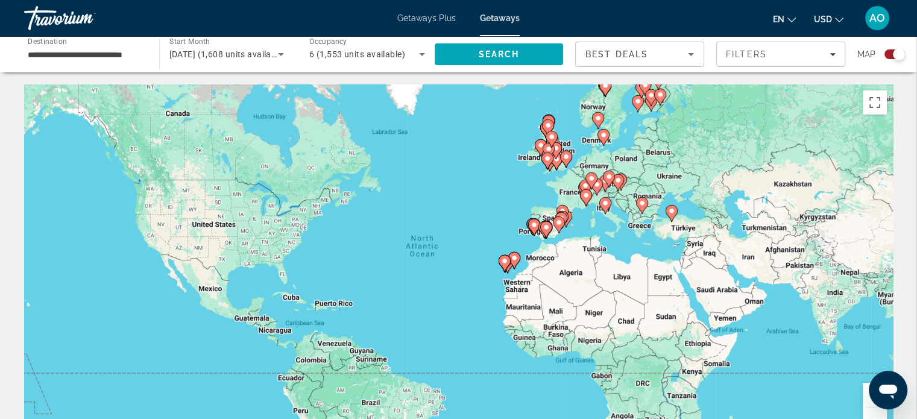
click at [651, 225] on div "To activate drag with keyboard, press Alt + Enter. Once in keyboard drag state,…" at bounding box center [458, 265] width 869 height 362
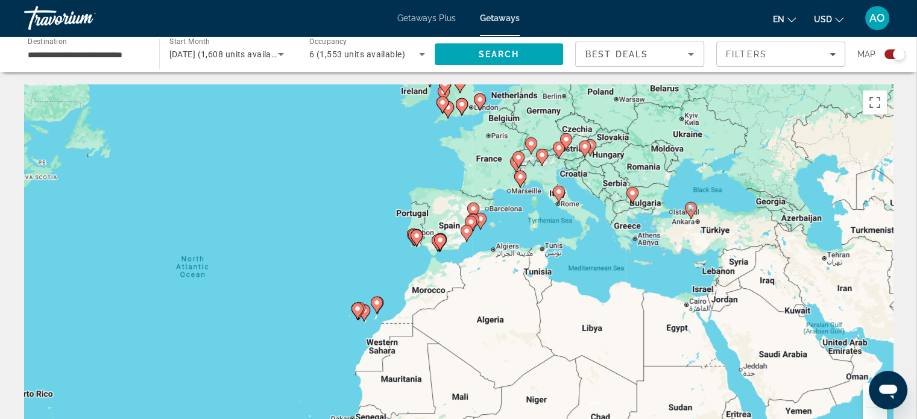
click at [602, 207] on div "To activate drag with keyboard, press Alt + Enter. Once in keyboard drag state,…" at bounding box center [458, 265] width 869 height 362
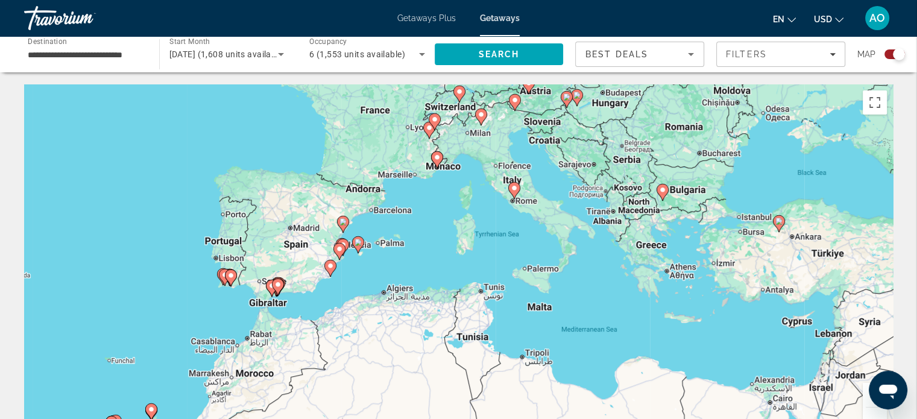
click at [649, 207] on div "To activate drag with keyboard, press Alt + Enter. Once in keyboard drag state,…" at bounding box center [458, 265] width 869 height 362
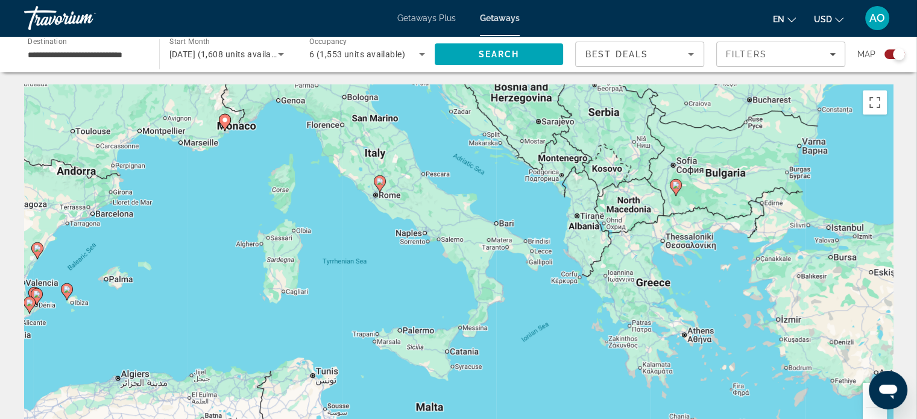
click at [669, 207] on div "To activate drag with keyboard, press Alt + Enter. Once in keyboard drag state,…" at bounding box center [458, 265] width 869 height 362
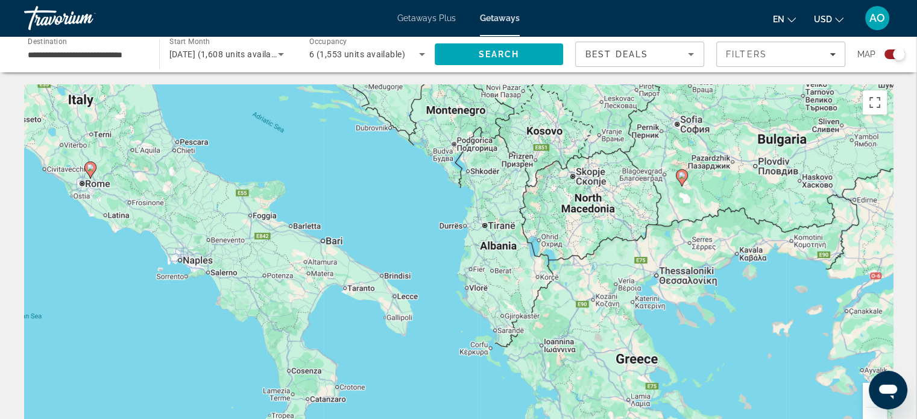
click at [679, 200] on div "To activate drag with keyboard, press Alt + Enter. Once in keyboard drag state,…" at bounding box center [458, 265] width 869 height 362
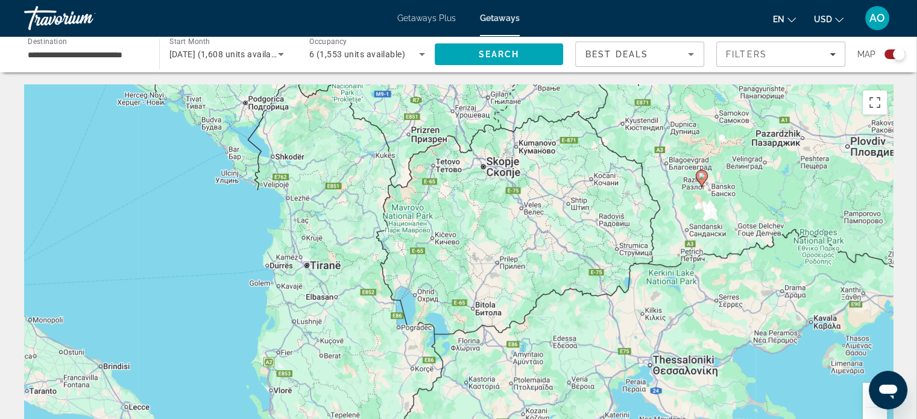
drag, startPoint x: 634, startPoint y: 186, endPoint x: 652, endPoint y: 206, distance: 26.9
click at [652, 206] on div "To activate drag with keyboard, press Alt + Enter. Once in keyboard drag state,…" at bounding box center [458, 265] width 869 height 362
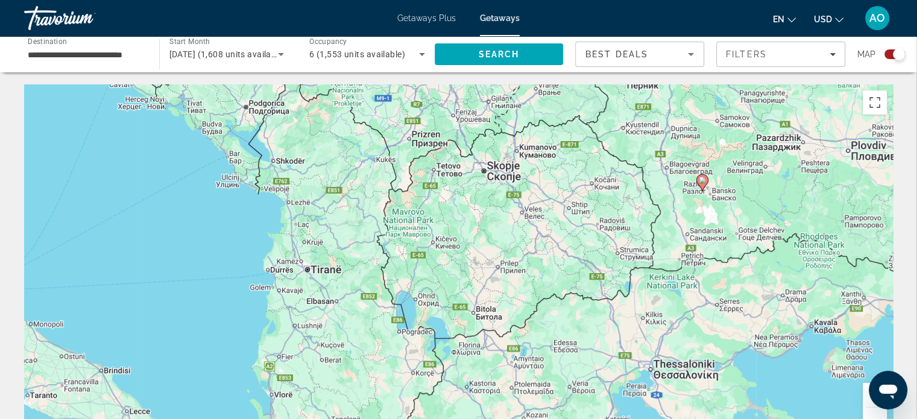
click at [702, 189] on icon "Main content" at bounding box center [701, 183] width 11 height 16
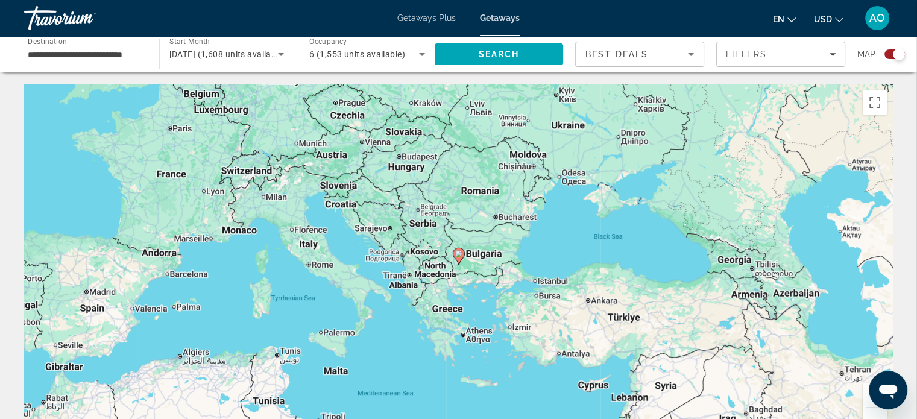
click at [461, 255] on image "Main content" at bounding box center [458, 253] width 7 height 7
type input "**********"
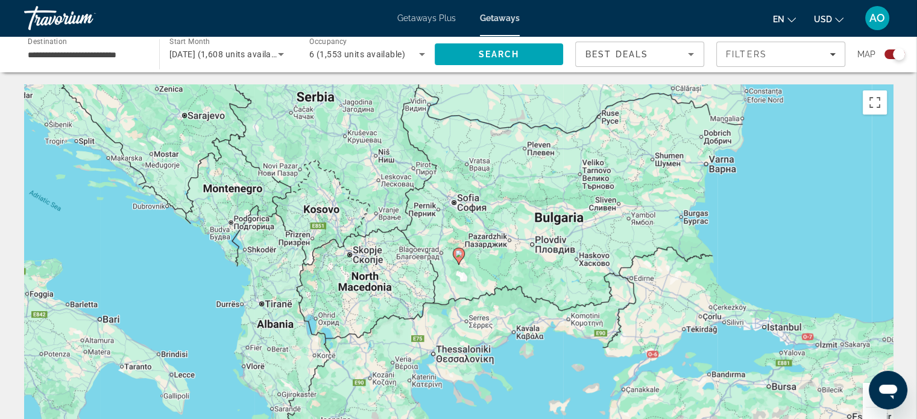
click at [461, 255] on image "Main content" at bounding box center [458, 253] width 7 height 7
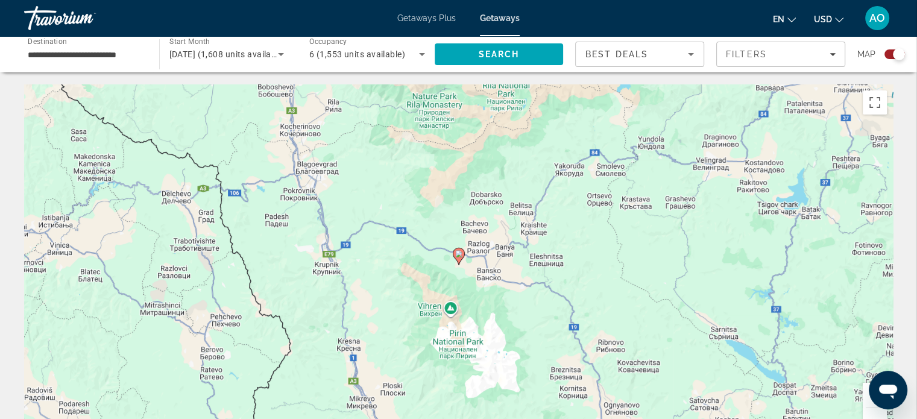
click at [458, 254] on image "Main content" at bounding box center [458, 253] width 7 height 7
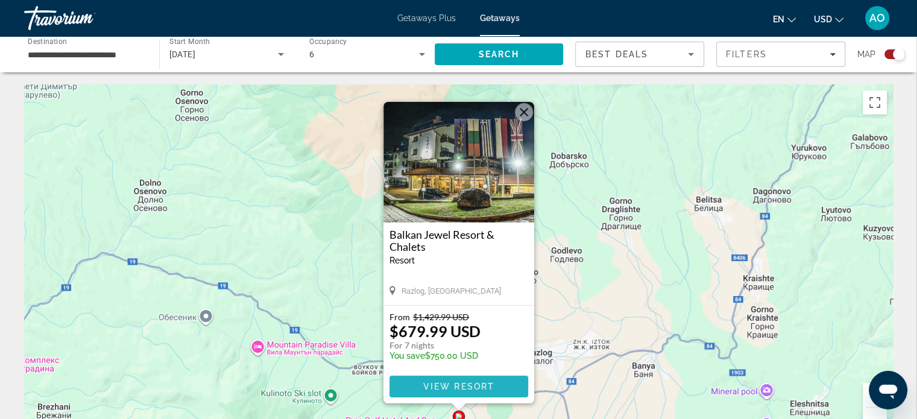
click at [421, 380] on span "Main content" at bounding box center [458, 386] width 139 height 29
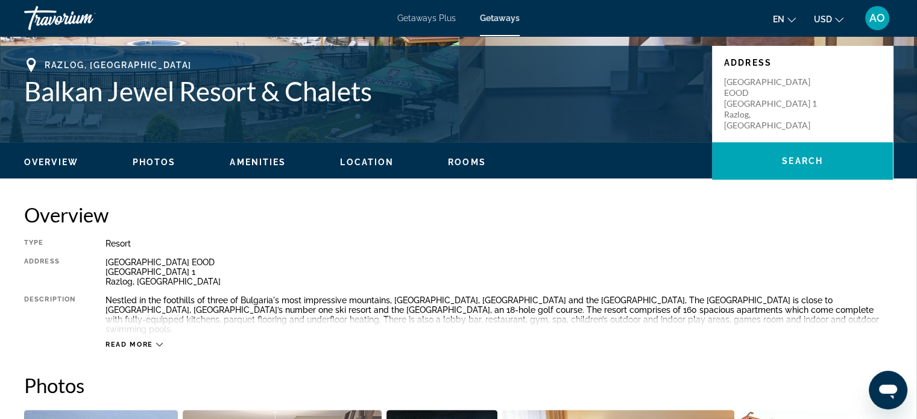
scroll to position [240, 0]
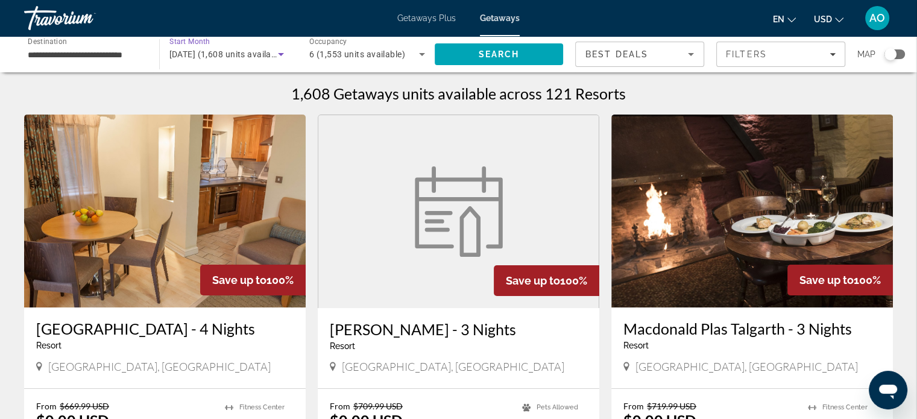
click at [256, 55] on span "[DATE] (1,608 units available)" at bounding box center [227, 54] width 117 height 10
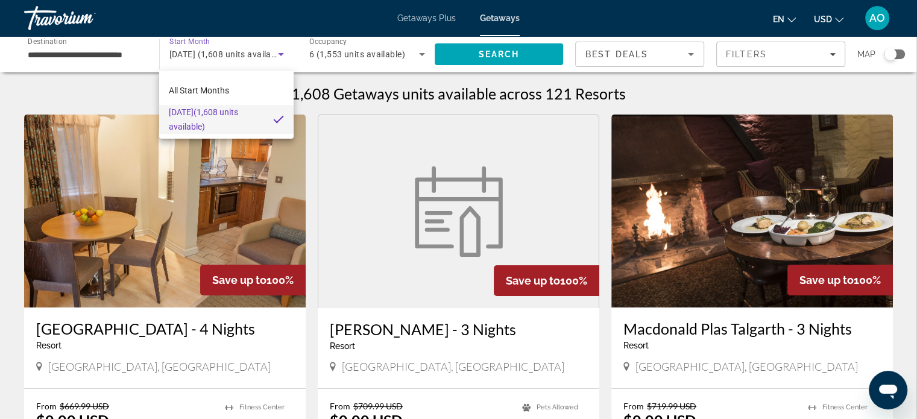
click at [280, 52] on div at bounding box center [458, 209] width 917 height 419
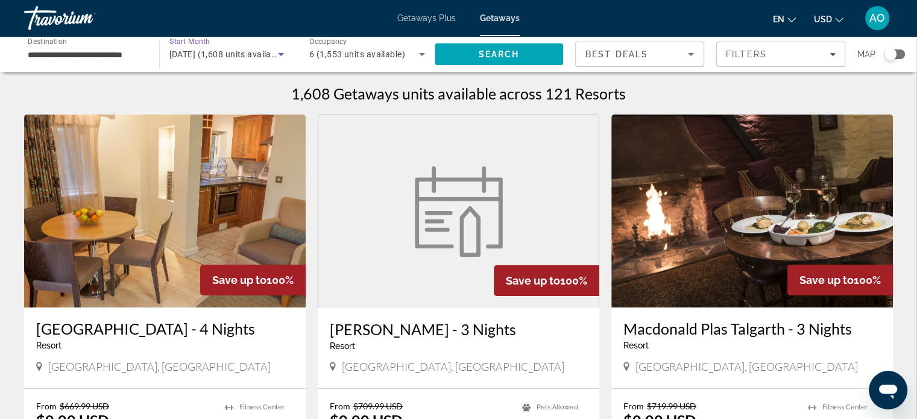
click at [205, 53] on span "[DATE] (1,608 units available)" at bounding box center [227, 54] width 117 height 10
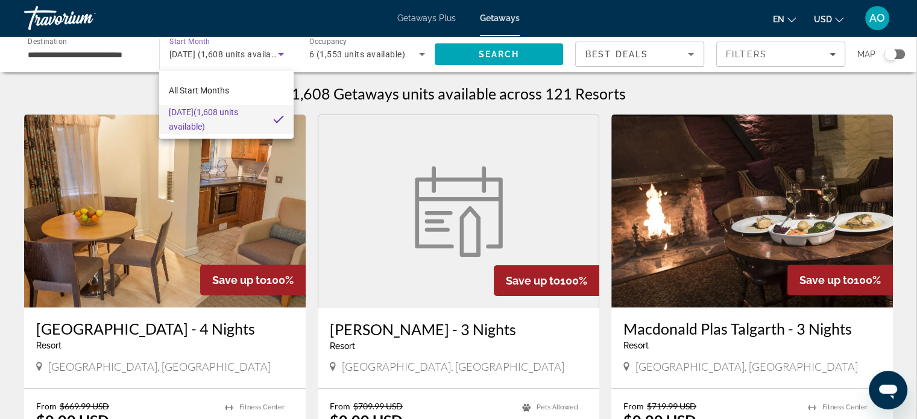
click at [205, 53] on div at bounding box center [458, 209] width 917 height 419
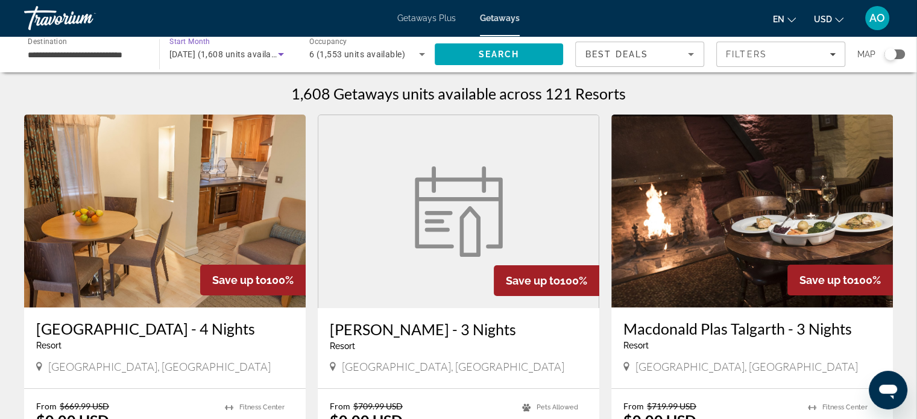
click at [205, 53] on span "[DATE] (1,608 units available)" at bounding box center [227, 54] width 117 height 10
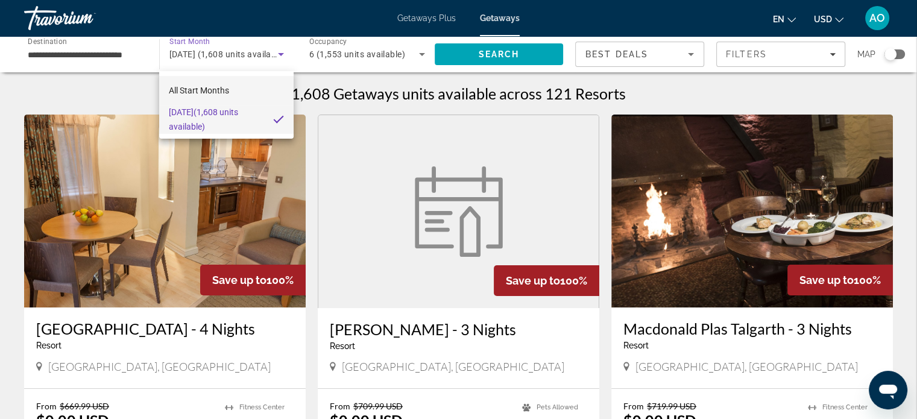
click at [200, 92] on span "All Start Months" at bounding box center [199, 91] width 60 height 10
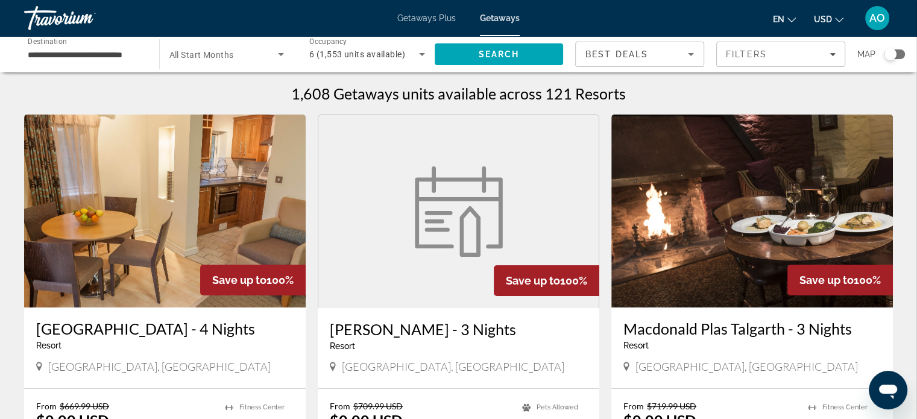
click at [210, 41] on div "Search widget" at bounding box center [226, 54] width 115 height 34
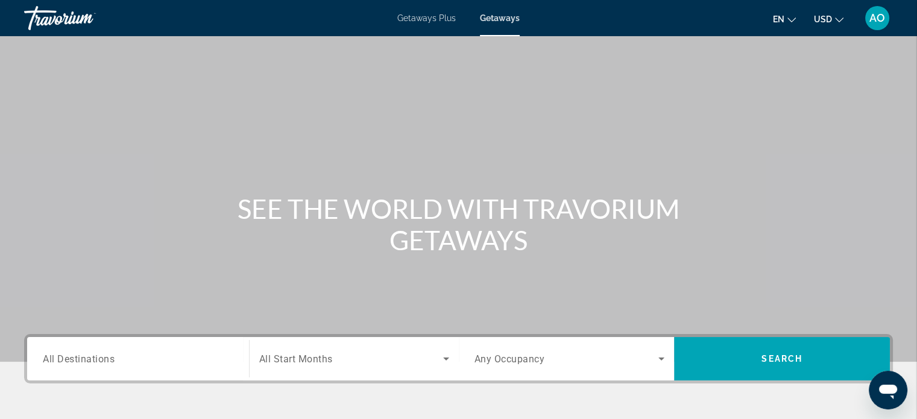
click at [152, 361] on input "Destination All Destinations" at bounding box center [138, 359] width 191 height 14
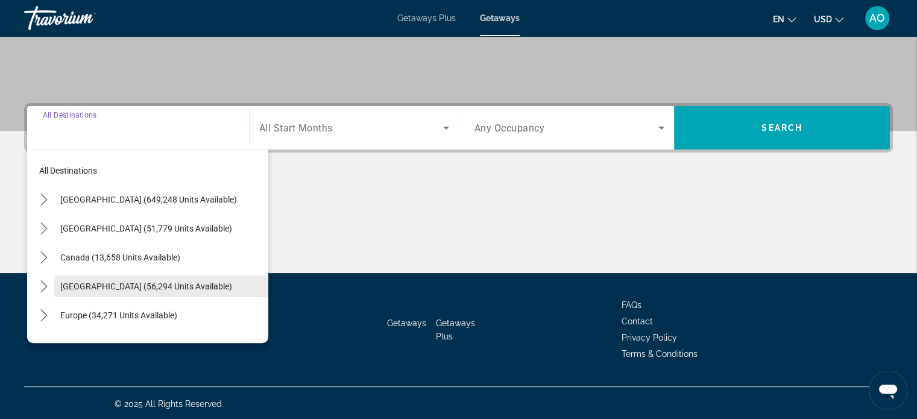
scroll to position [232, 0]
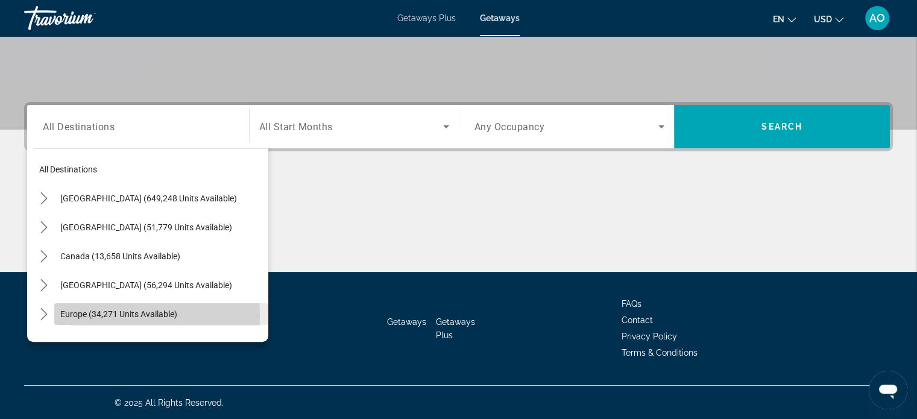
click at [88, 315] on span "Europe (34,271 units available)" at bounding box center [118, 314] width 117 height 10
type input "**********"
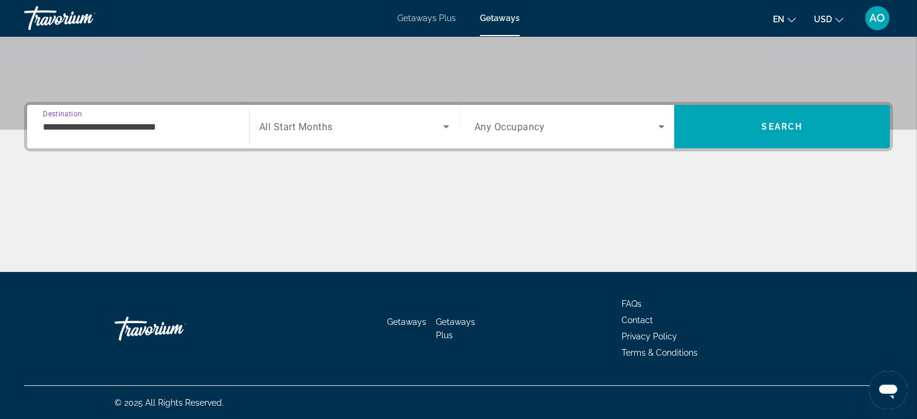
click at [314, 130] on span "All Start Months" at bounding box center [296, 126] width 74 height 11
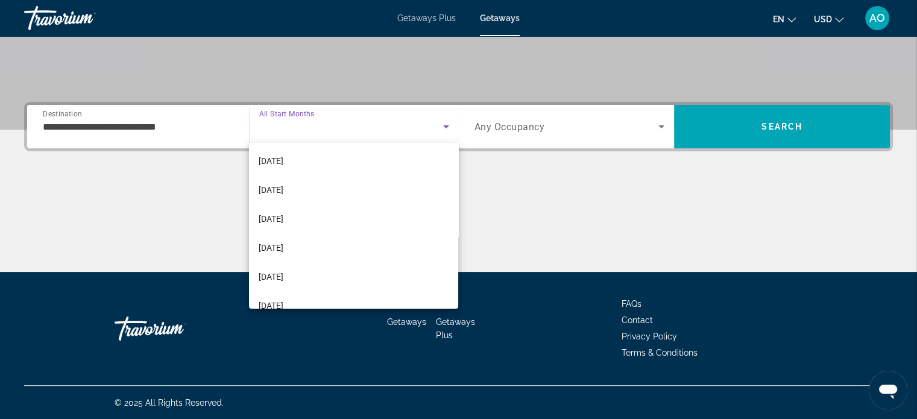
scroll to position [73, 0]
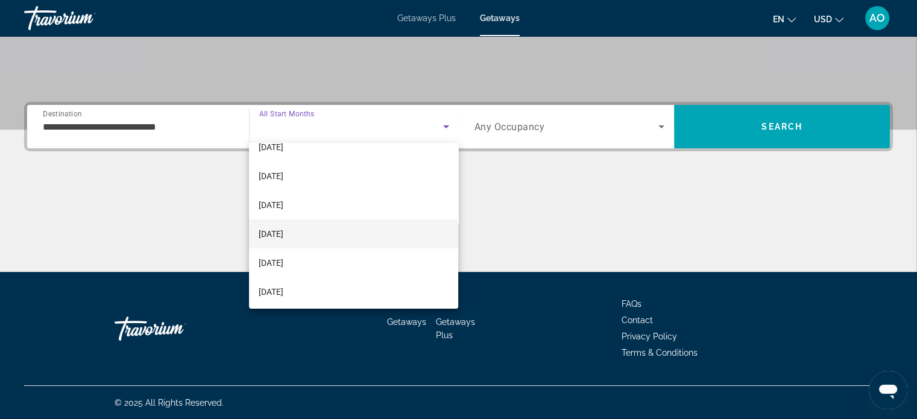
click at [283, 231] on span "[DATE]" at bounding box center [271, 234] width 25 height 14
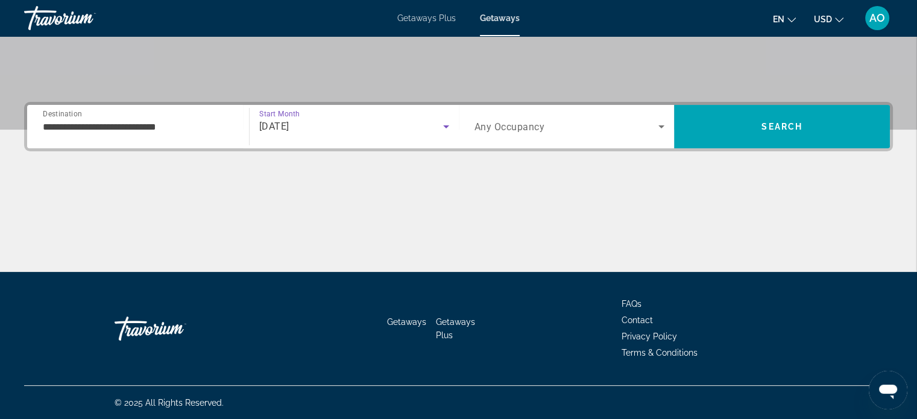
click at [584, 122] on span "Search widget" at bounding box center [567, 126] width 184 height 14
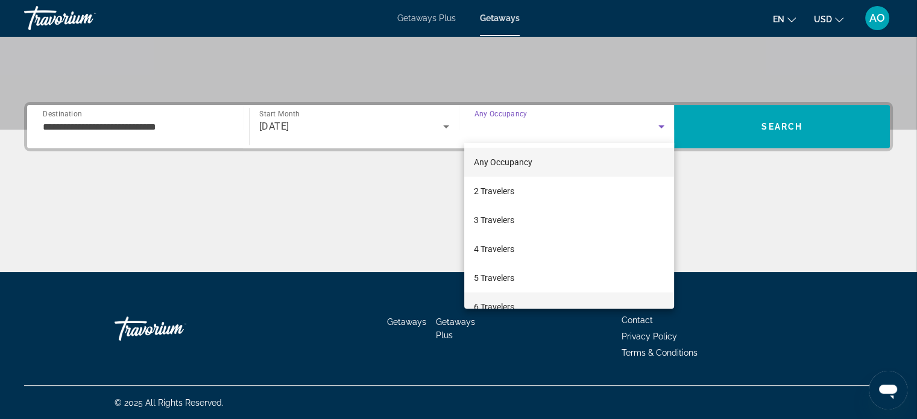
click at [508, 306] on span "6 Travelers" at bounding box center [494, 307] width 40 height 14
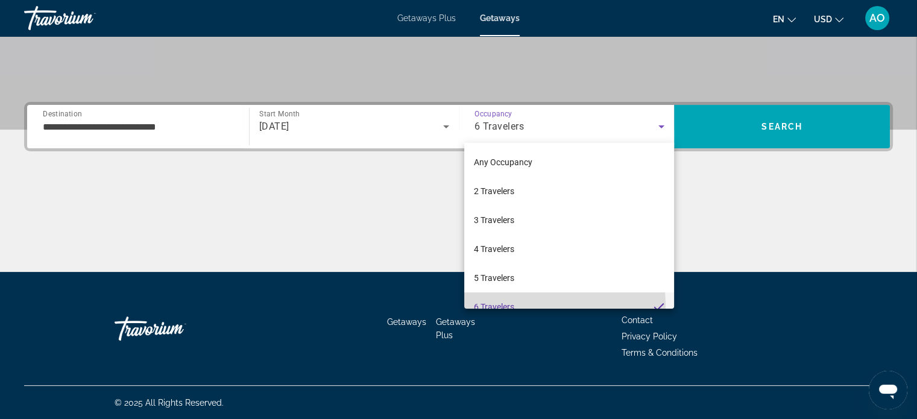
scroll to position [0, 0]
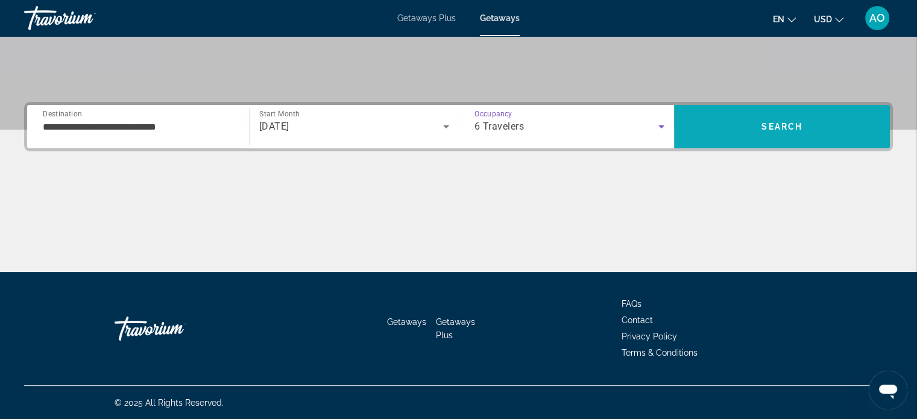
click at [733, 125] on span "Search" at bounding box center [782, 126] width 216 height 29
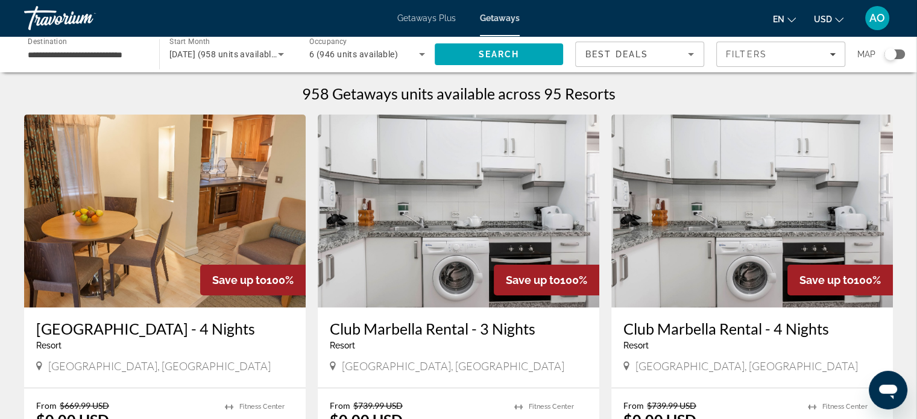
click at [894, 52] on div "Search widget" at bounding box center [891, 54] width 12 height 12
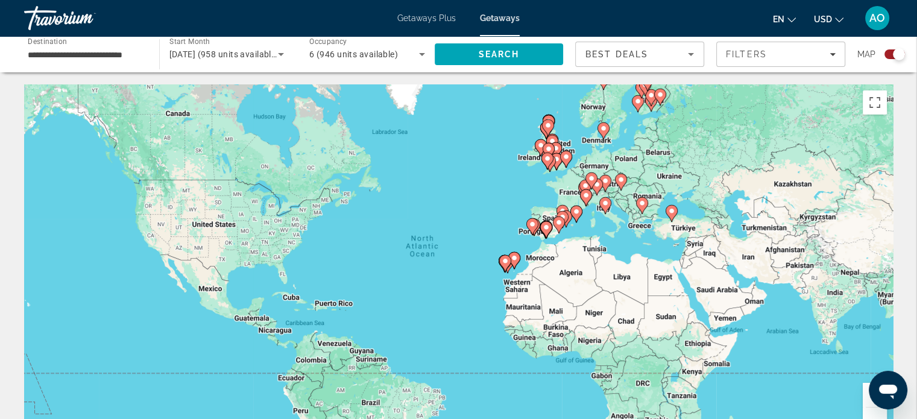
click at [597, 232] on div "To activate drag with keyboard, press Alt + Enter. Once in keyboard drag state,…" at bounding box center [458, 265] width 869 height 362
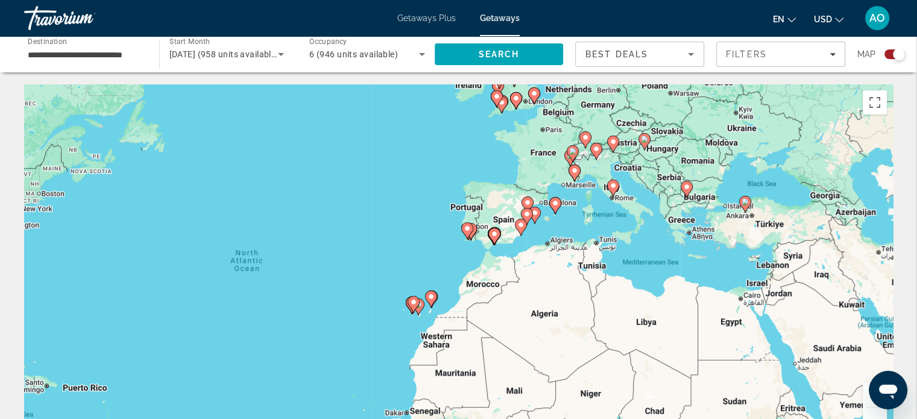
click at [613, 210] on div "To activate drag with keyboard, press Alt + Enter. Once in keyboard drag state,…" at bounding box center [458, 265] width 869 height 362
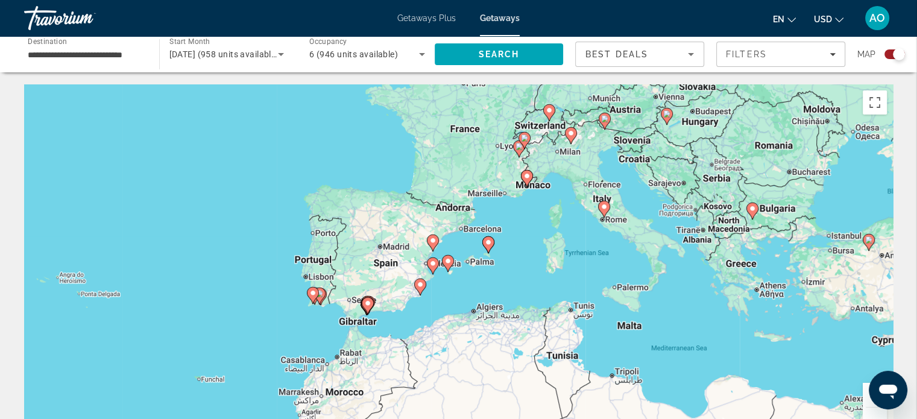
drag, startPoint x: 557, startPoint y: 168, endPoint x: 545, endPoint y: 208, distance: 41.4
click at [545, 208] on div "To activate drag with keyboard, press Alt + Enter. Once in keyboard drag state,…" at bounding box center [458, 265] width 869 height 362
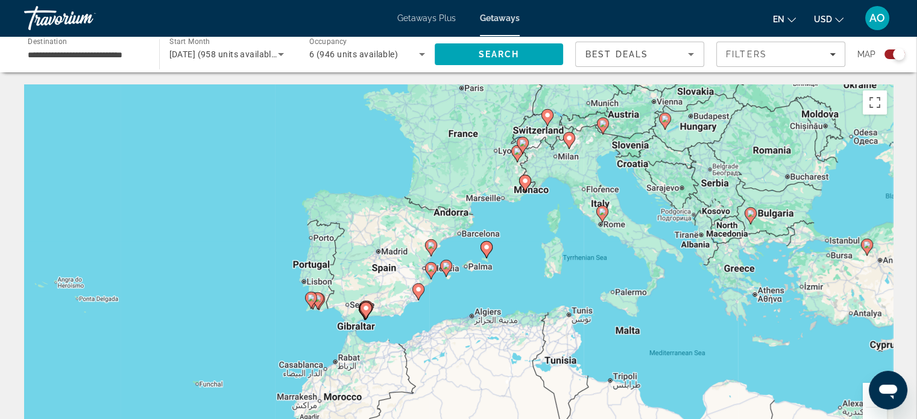
click at [546, 209] on div "To activate drag with keyboard, press Alt + Enter. Once in keyboard drag state,…" at bounding box center [458, 265] width 869 height 362
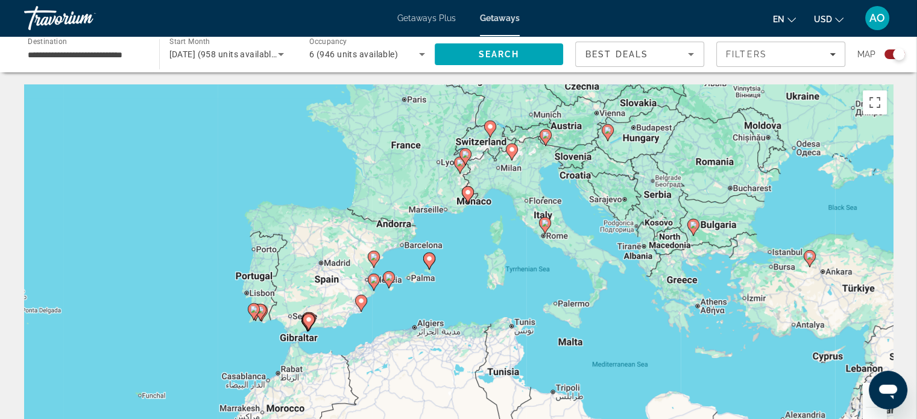
drag, startPoint x: 538, startPoint y: 216, endPoint x: 479, endPoint y: 226, distance: 59.9
click at [479, 226] on div "To activate drag with keyboard, press Alt + Enter. Once in keyboard drag state,…" at bounding box center [458, 265] width 869 height 362
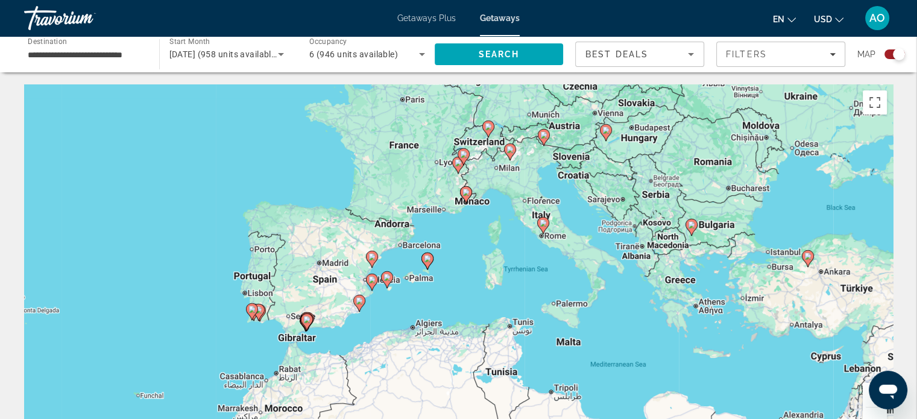
click at [465, 221] on div "To activate drag with keyboard, press Alt + Enter. Once in keyboard drag state,…" at bounding box center [458, 265] width 869 height 362
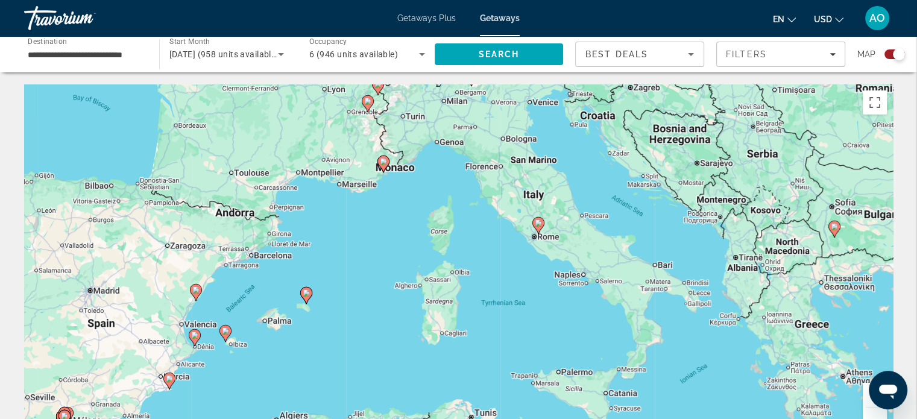
drag, startPoint x: 502, startPoint y: 306, endPoint x: 421, endPoint y: 280, distance: 85.4
click at [421, 280] on div "To activate drag with keyboard, press Alt + Enter. Once in keyboard drag state,…" at bounding box center [458, 265] width 869 height 362
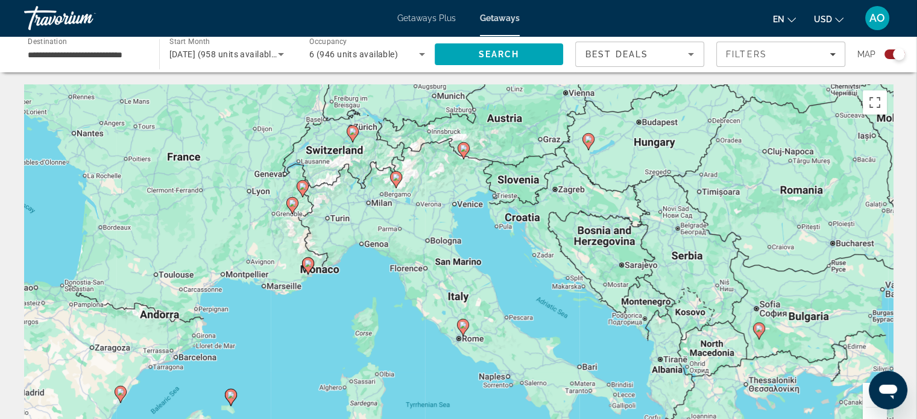
drag, startPoint x: 465, startPoint y: 156, endPoint x: 383, endPoint y: 262, distance: 133.6
click at [383, 262] on div "To activate drag with keyboard, press Alt + Enter. Once in keyboard drag state,…" at bounding box center [458, 265] width 869 height 362
click at [383, 281] on div "To activate drag with keyboard, press Alt + Enter. Once in keyboard drag state,…" at bounding box center [458, 265] width 869 height 362
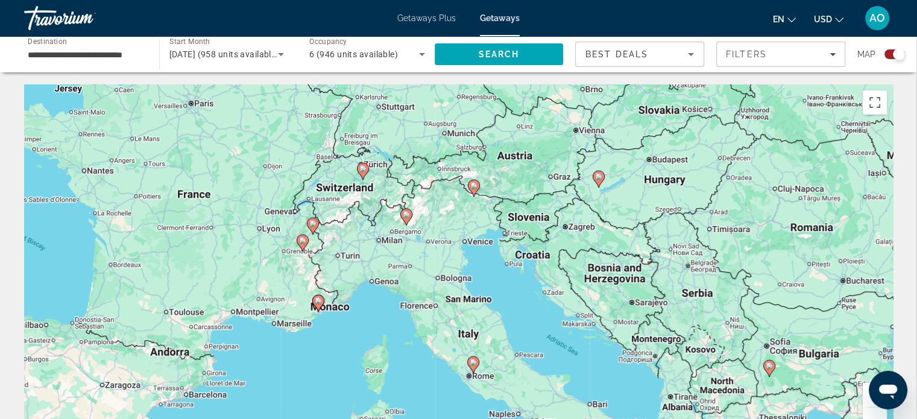
drag, startPoint x: 363, startPoint y: 236, endPoint x: 376, endPoint y: 277, distance: 43.1
click at [376, 277] on div "To activate drag with keyboard, press Alt + Enter. Once in keyboard drag state,…" at bounding box center [458, 265] width 869 height 362
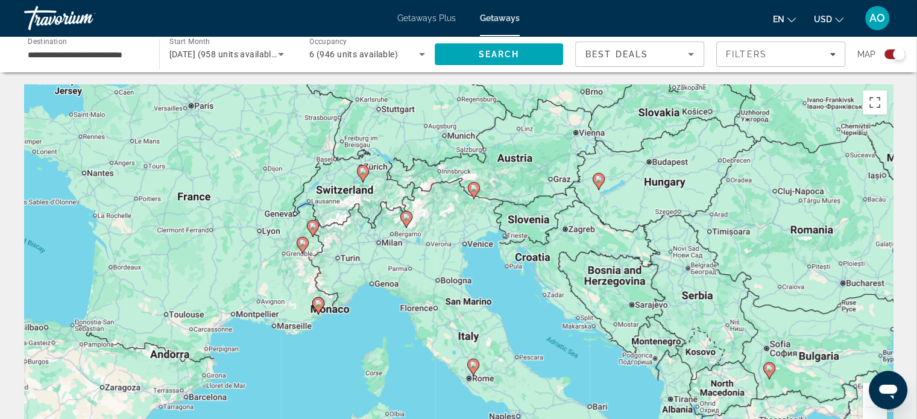
click at [344, 315] on div "To activate drag with keyboard, press Alt + Enter. Once in keyboard drag state,…" at bounding box center [458, 265] width 869 height 362
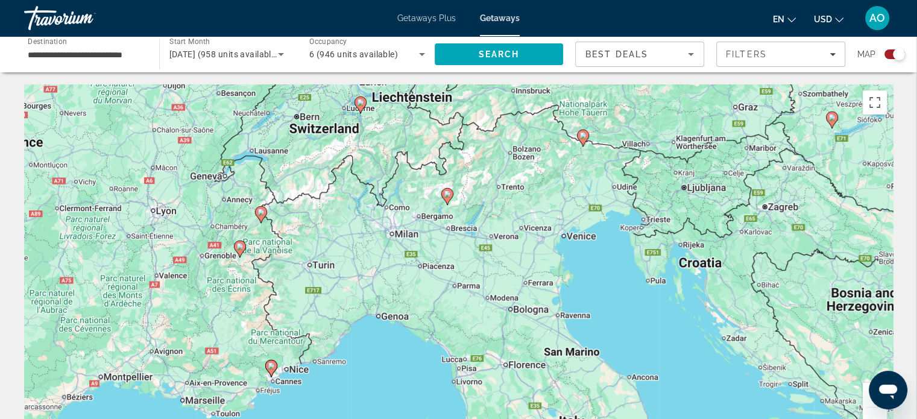
drag, startPoint x: 417, startPoint y: 236, endPoint x: 396, endPoint y: 304, distance: 71.5
click at [396, 304] on div "To activate drag with keyboard, press Alt + Enter. Once in keyboard drag state,…" at bounding box center [458, 265] width 869 height 362
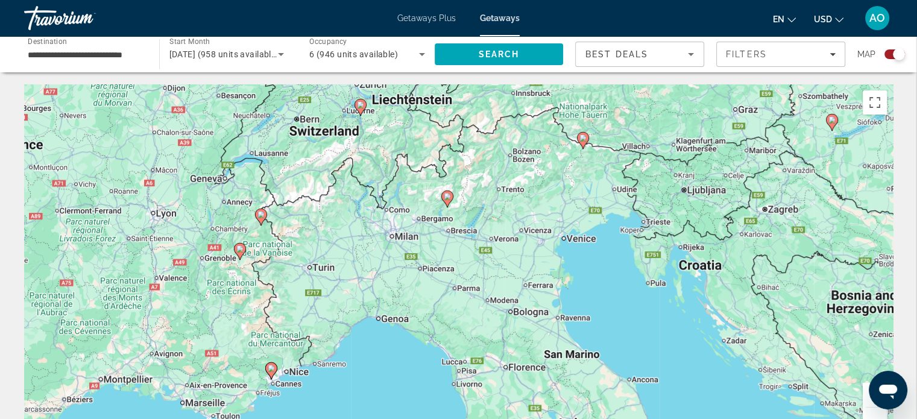
click at [447, 192] on icon "Main content" at bounding box center [446, 199] width 11 height 16
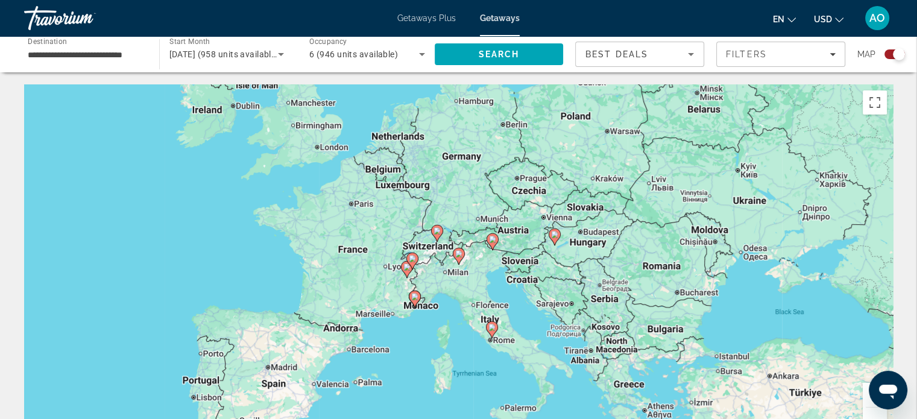
click at [461, 265] on gmp-advanced-marker "Main content" at bounding box center [459, 256] width 12 height 18
type input "**********"
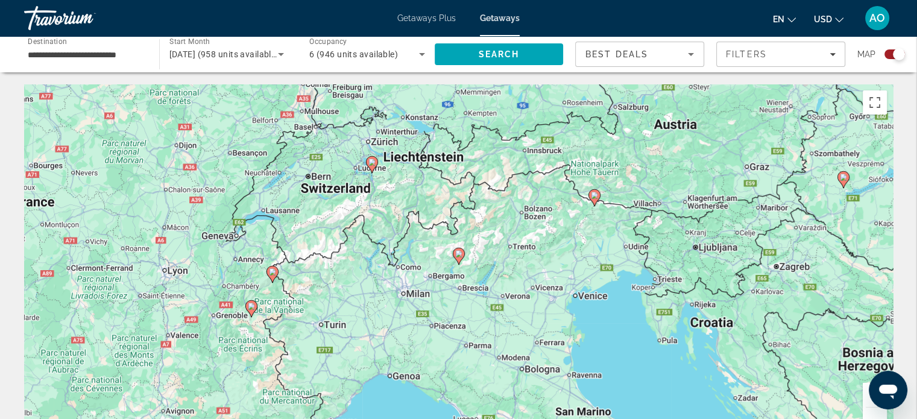
click at [460, 256] on image "Main content" at bounding box center [458, 253] width 7 height 7
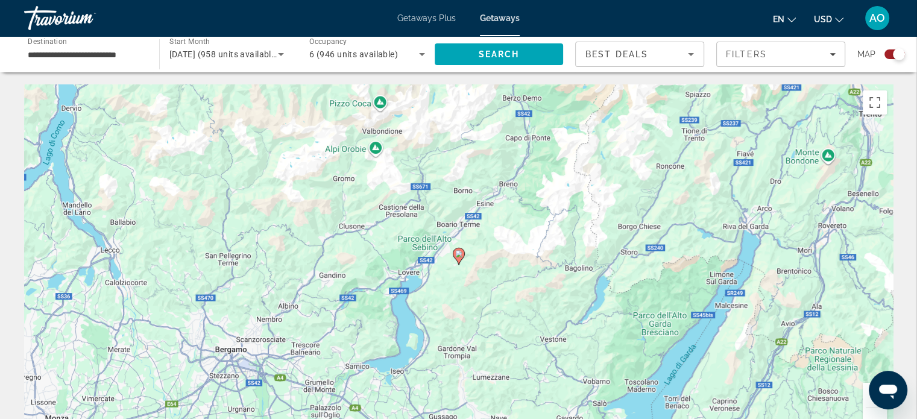
click at [459, 258] on icon "Main content" at bounding box center [458, 256] width 11 height 16
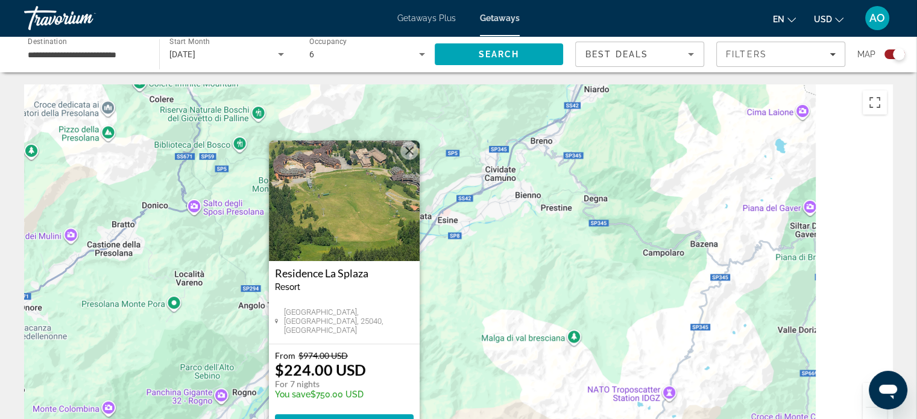
drag, startPoint x: 692, startPoint y: 224, endPoint x: 506, endPoint y: 284, distance: 195.1
click at [506, 284] on div "To activate drag with keyboard, press Alt + Enter. Once in keyboard drag state,…" at bounding box center [458, 265] width 869 height 362
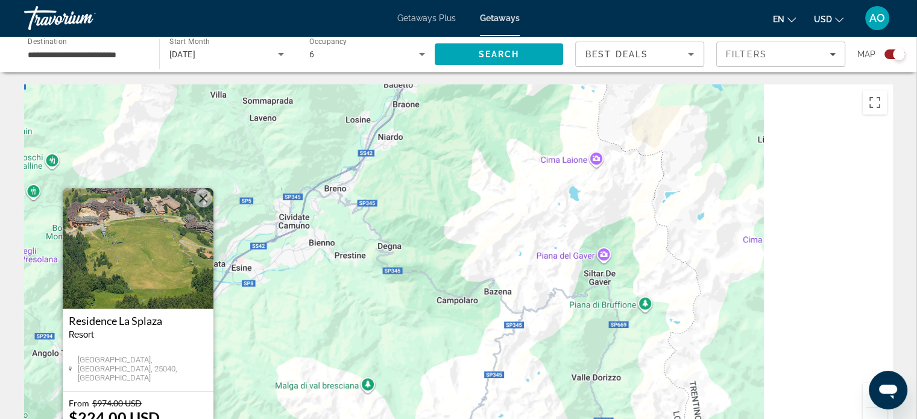
drag, startPoint x: 649, startPoint y: 194, endPoint x: 424, endPoint y: 257, distance: 233.5
click at [424, 257] on div "To activate drag with keyboard, press Alt + Enter. Once in keyboard drag state,…" at bounding box center [458, 265] width 869 height 362
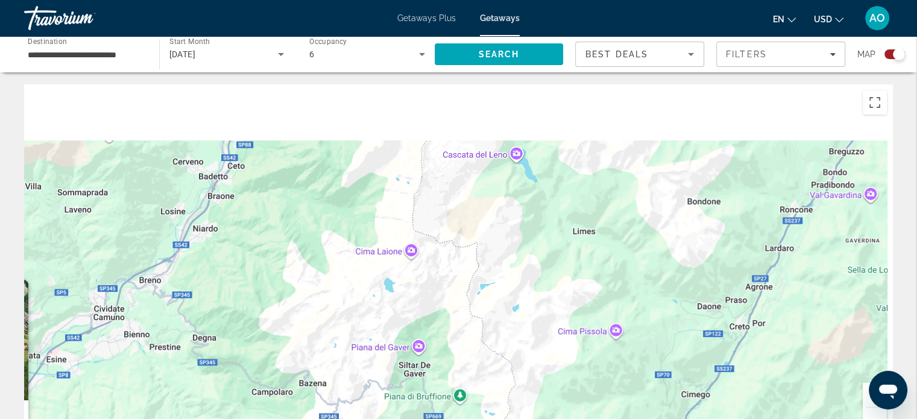
drag, startPoint x: 574, startPoint y: 181, endPoint x: 393, endPoint y: 281, distance: 207.3
click at [393, 281] on div "To activate drag with keyboard, press Alt + Enter. Once in keyboard drag state,…" at bounding box center [458, 265] width 869 height 362
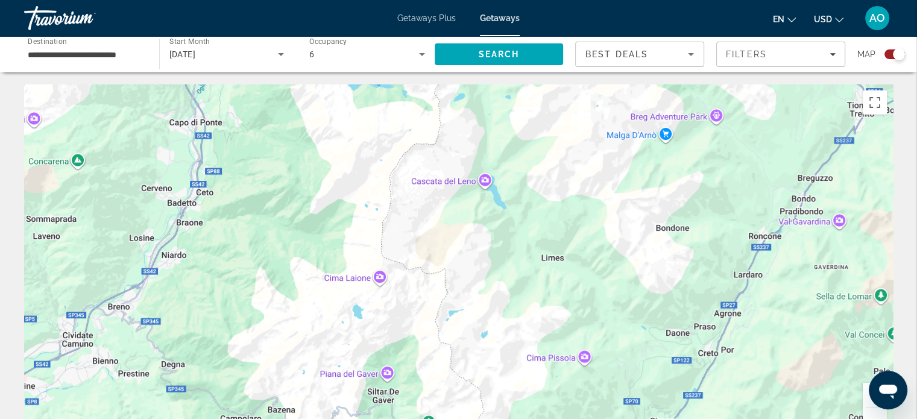
click at [876, 412] on button "Zoom out" at bounding box center [875, 420] width 24 height 24
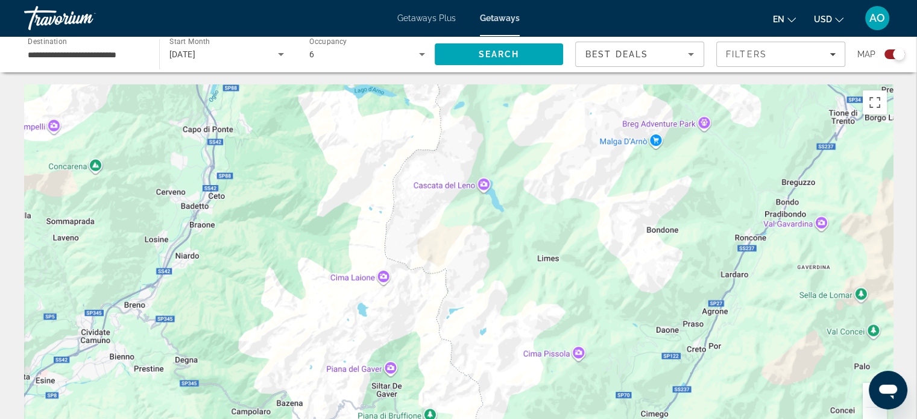
click at [876, 412] on button "Zoom out" at bounding box center [875, 420] width 24 height 24
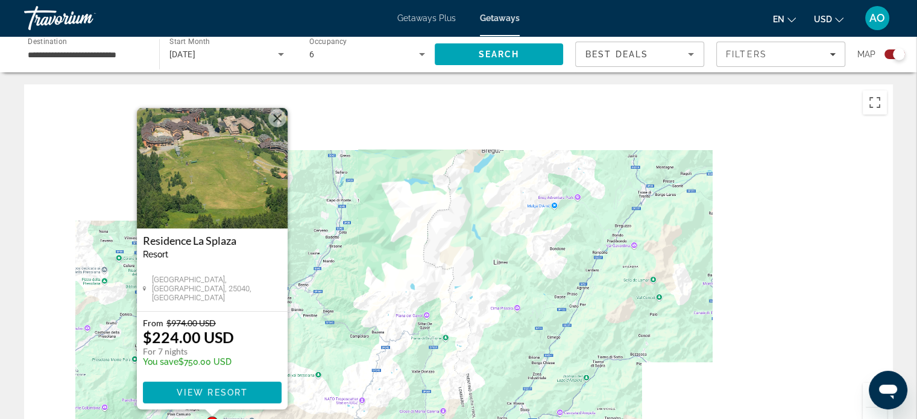
click at [876, 412] on button "Zoom out" at bounding box center [875, 420] width 24 height 24
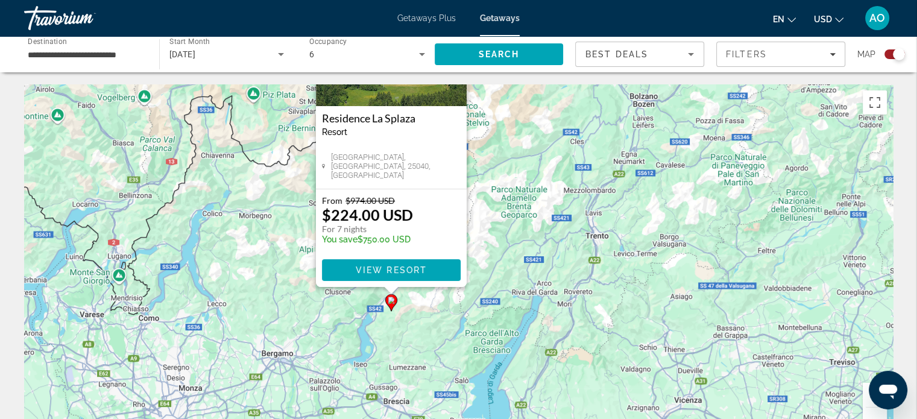
click at [876, 412] on button "Zoom out" at bounding box center [875, 420] width 24 height 24
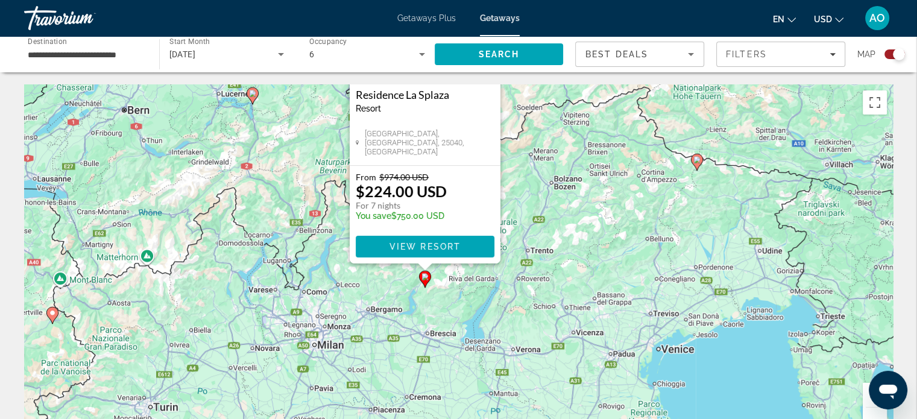
click at [695, 166] on icon "Main content" at bounding box center [697, 162] width 12 height 17
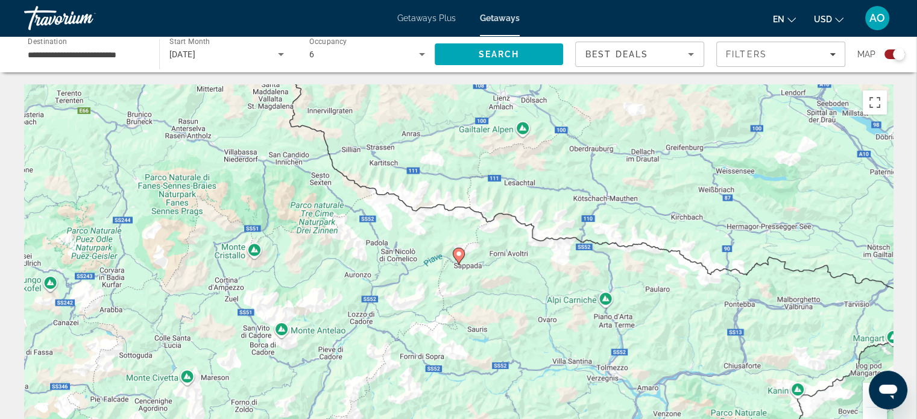
click at [459, 256] on image "Main content" at bounding box center [458, 253] width 7 height 7
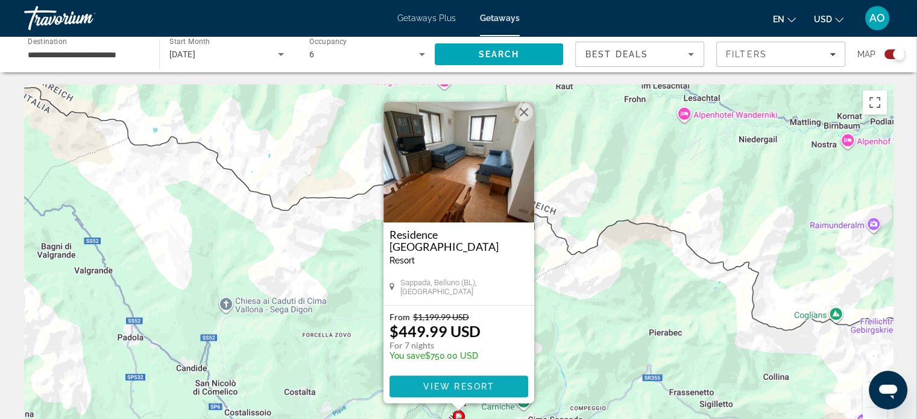
click at [461, 382] on span "View Resort" at bounding box center [458, 387] width 71 height 10
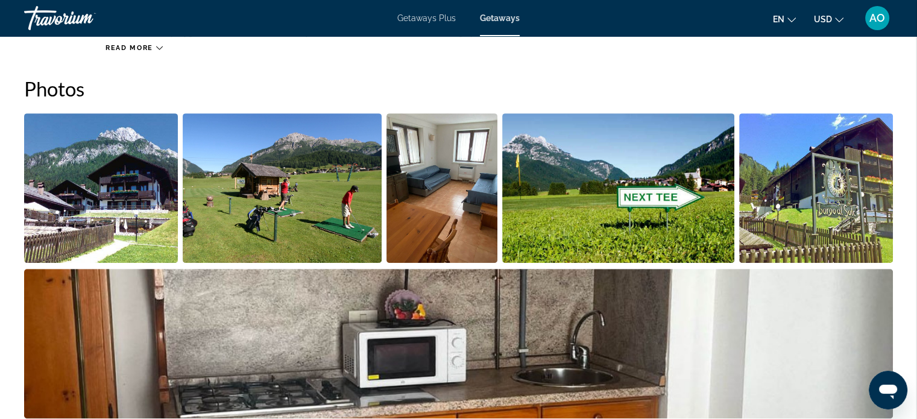
scroll to position [529, 0]
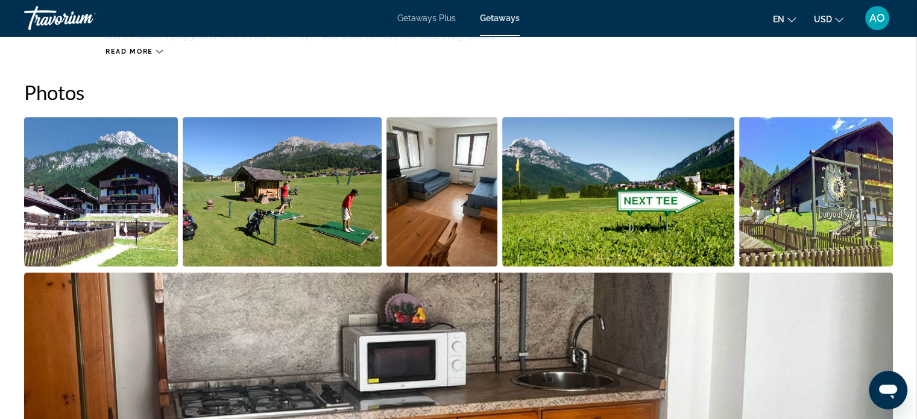
click at [77, 202] on img "Open full-screen image slider" at bounding box center [101, 192] width 154 height 150
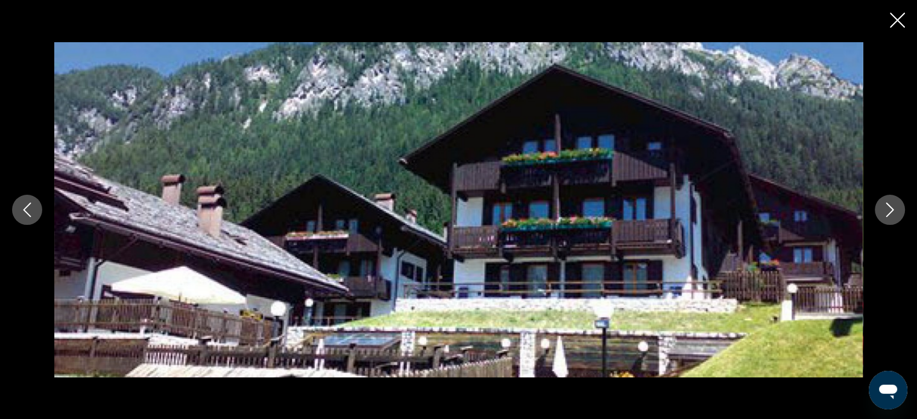
click at [889, 212] on icon "Next image" at bounding box center [890, 210] width 14 height 14
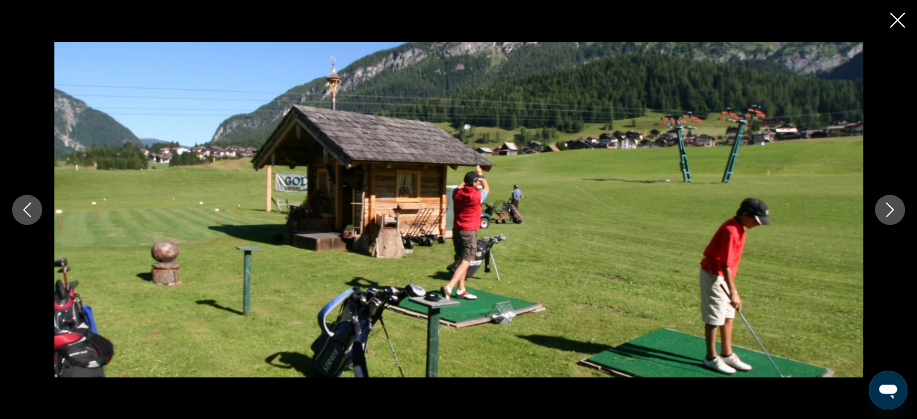
click at [889, 212] on icon "Next image" at bounding box center [890, 210] width 14 height 14
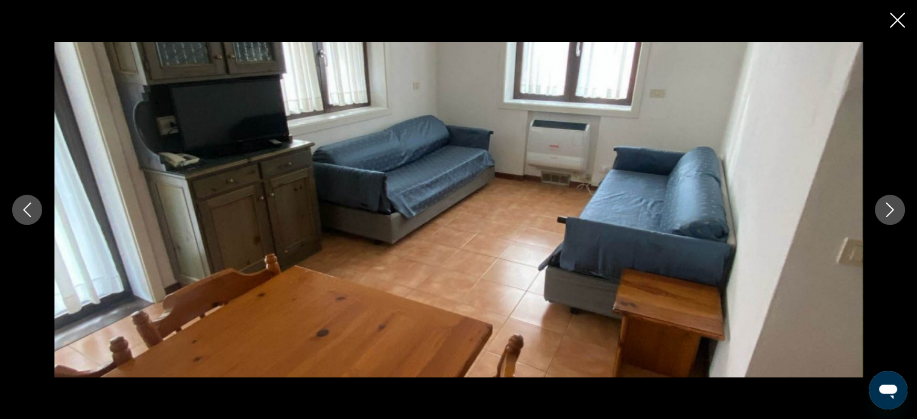
click at [889, 212] on icon "Next image" at bounding box center [890, 210] width 14 height 14
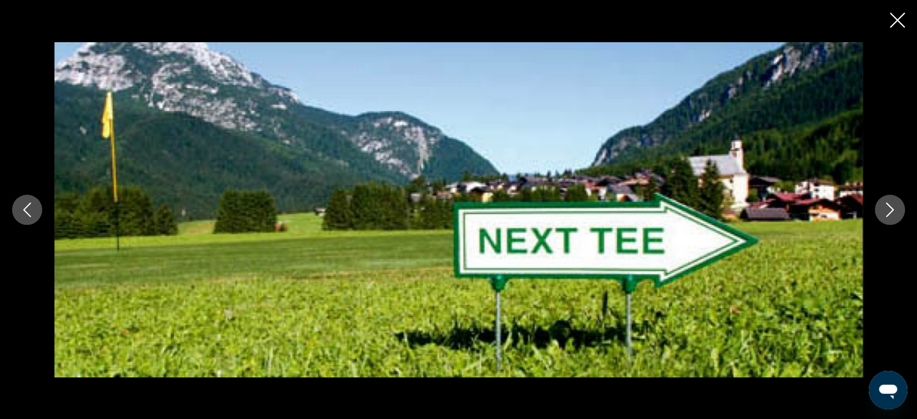
click at [889, 212] on icon "Next image" at bounding box center [890, 210] width 14 height 14
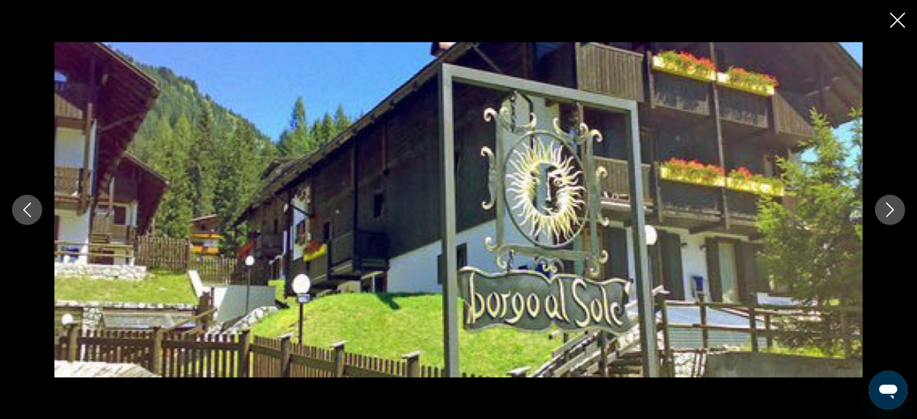
click at [889, 212] on icon "Next image" at bounding box center [890, 210] width 14 height 14
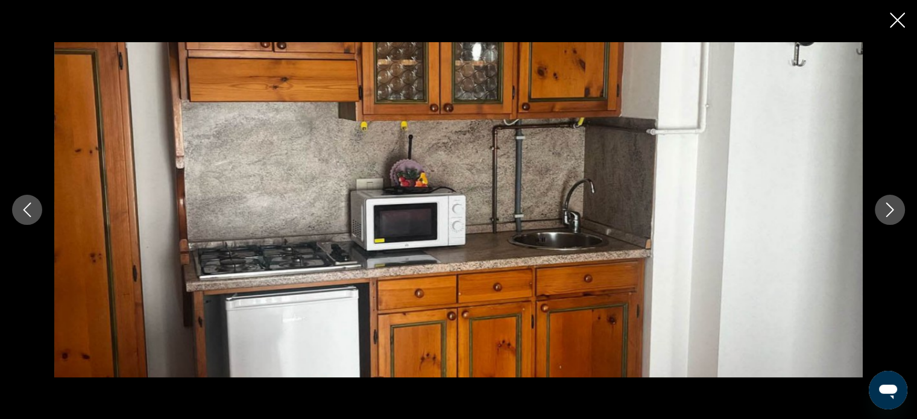
click at [889, 212] on icon "Next image" at bounding box center [890, 210] width 14 height 14
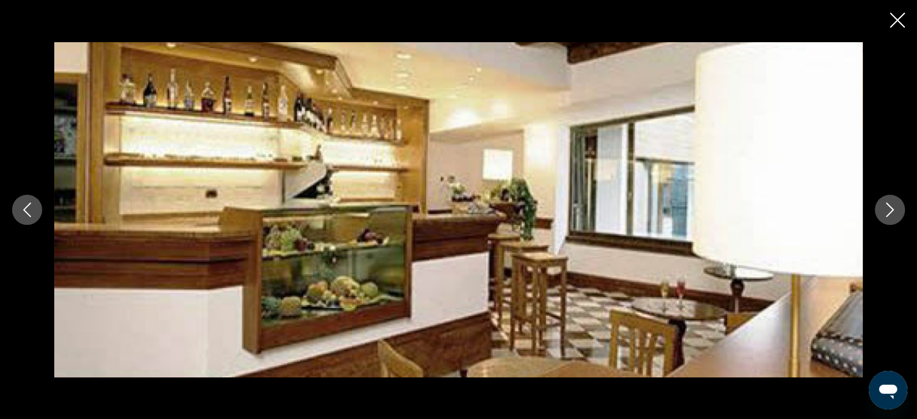
click at [889, 212] on icon "Next image" at bounding box center [890, 210] width 14 height 14
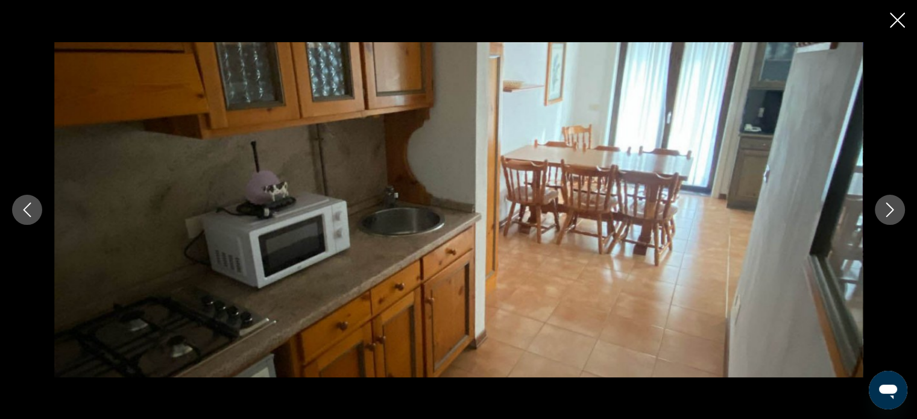
click at [889, 212] on icon "Next image" at bounding box center [890, 210] width 14 height 14
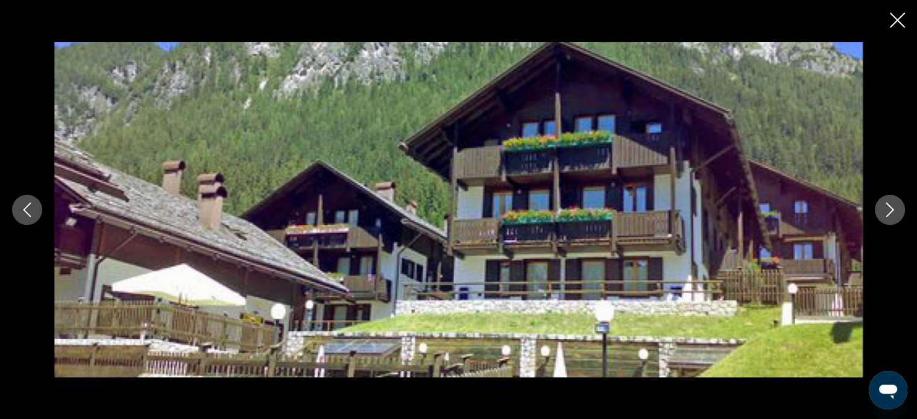
click at [889, 212] on icon "Next image" at bounding box center [890, 210] width 14 height 14
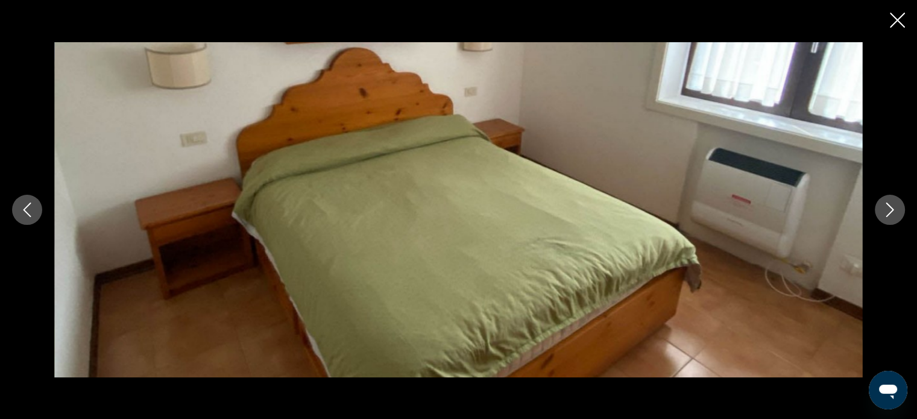
click at [891, 211] on icon "Next image" at bounding box center [890, 210] width 8 height 14
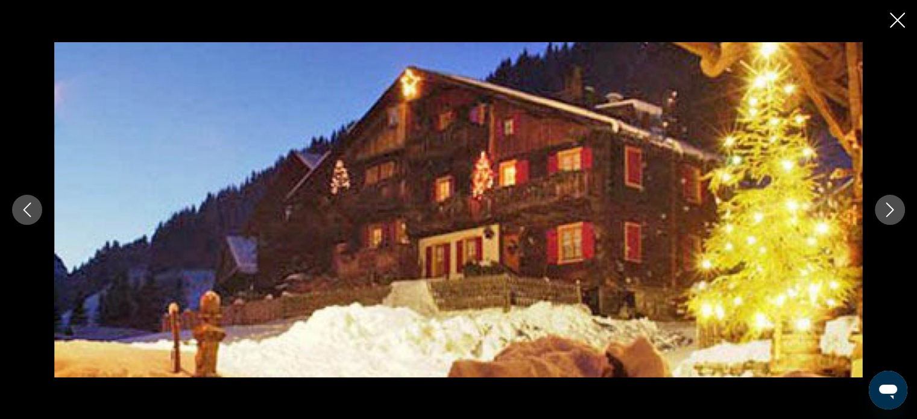
click at [891, 211] on icon "Next image" at bounding box center [890, 210] width 8 height 14
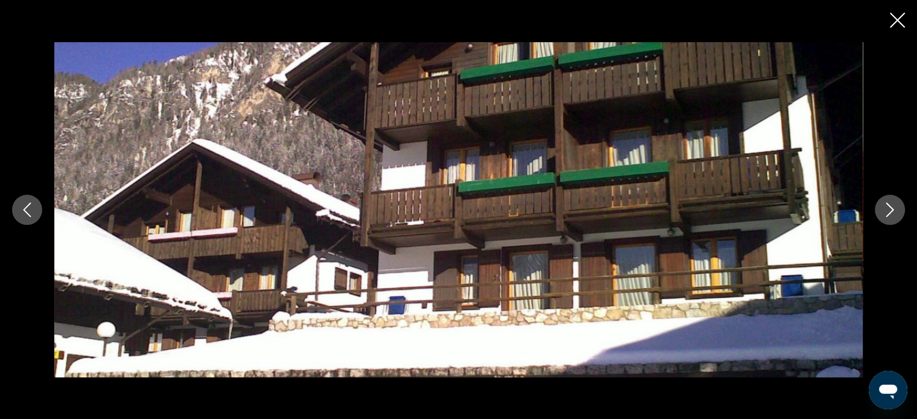
click at [891, 211] on icon "Next image" at bounding box center [890, 210] width 8 height 14
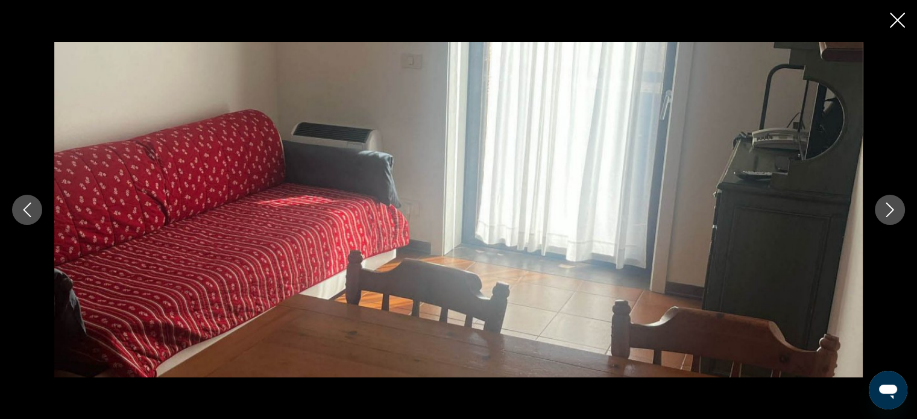
click at [891, 211] on icon "Next image" at bounding box center [890, 210] width 8 height 14
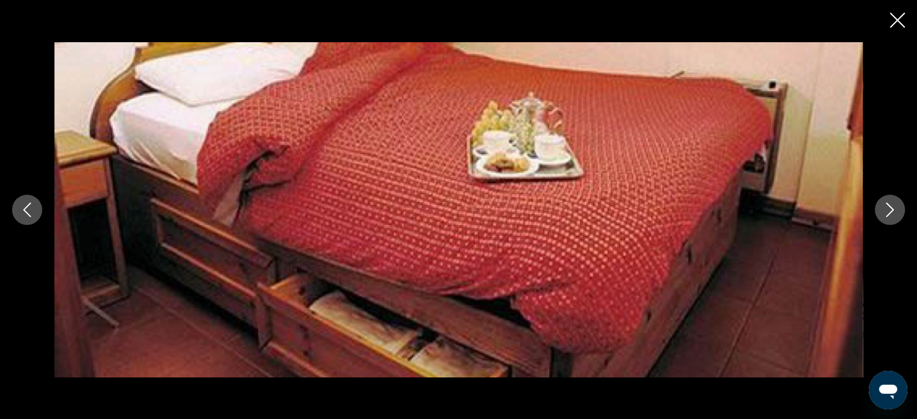
click at [891, 211] on icon "Next image" at bounding box center [890, 210] width 8 height 14
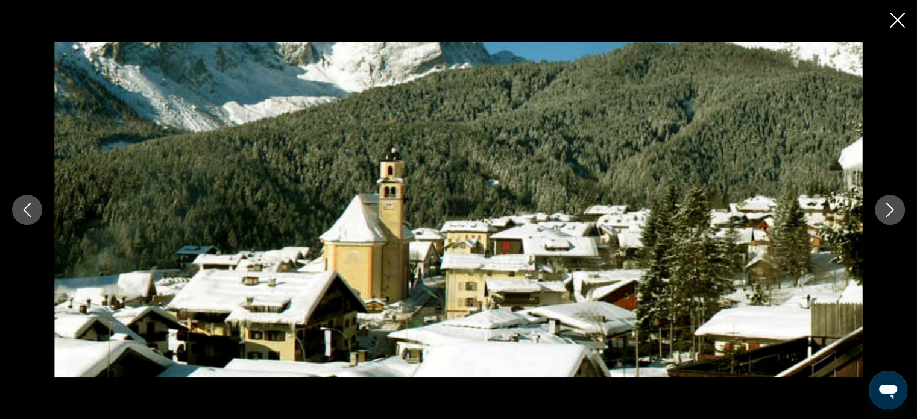
click at [891, 211] on icon "Next image" at bounding box center [890, 210] width 8 height 14
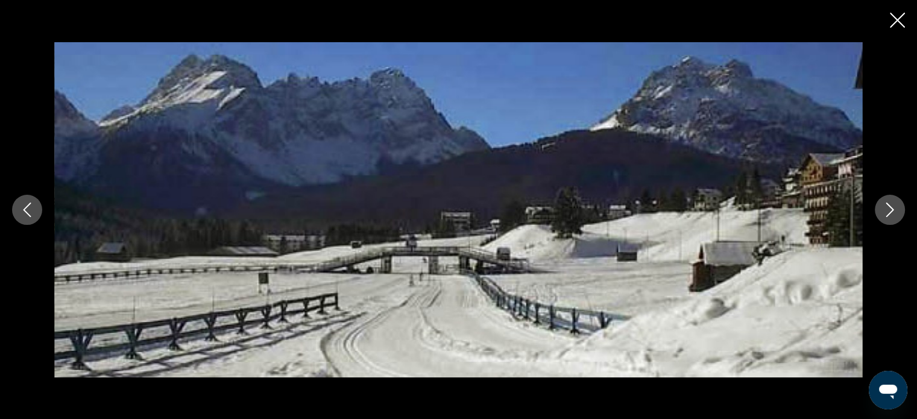
click at [891, 211] on icon "Next image" at bounding box center [890, 210] width 8 height 14
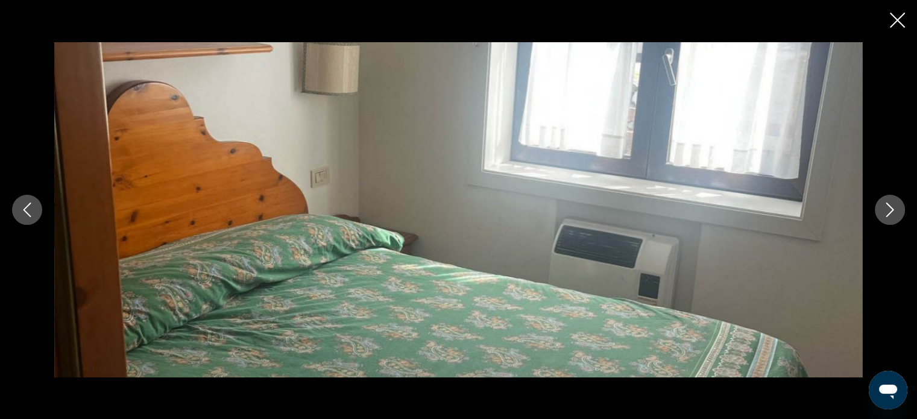
click at [891, 211] on icon "Next image" at bounding box center [890, 210] width 8 height 14
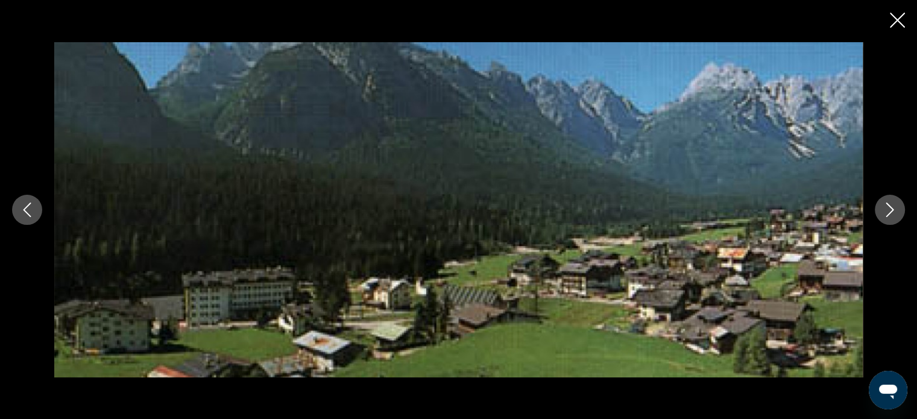
click at [891, 211] on icon "Next image" at bounding box center [890, 210] width 8 height 14
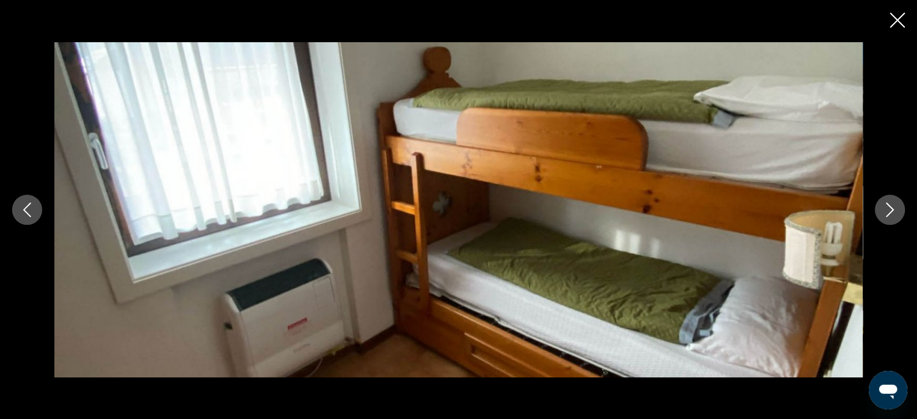
click at [891, 211] on icon "Next image" at bounding box center [890, 210] width 8 height 14
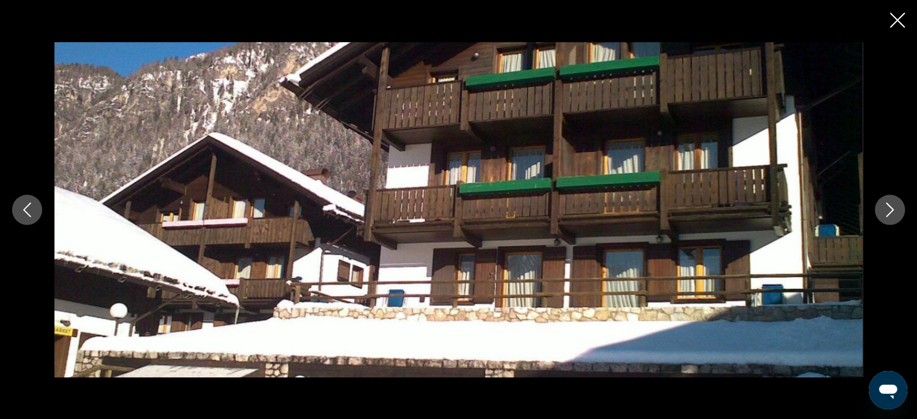
click at [891, 211] on icon "Next image" at bounding box center [890, 210] width 8 height 14
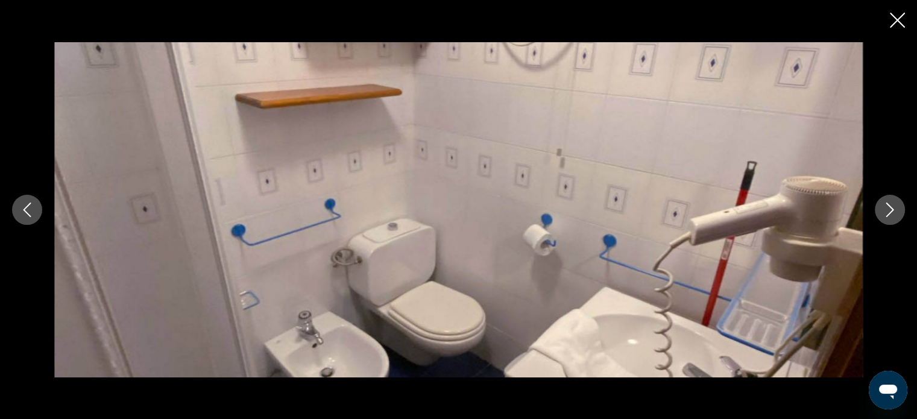
click at [891, 211] on icon "Next image" at bounding box center [890, 210] width 8 height 14
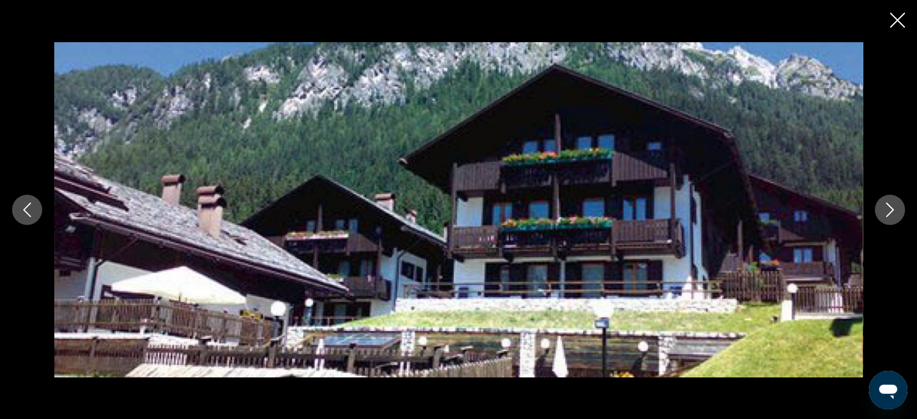
click at [897, 19] on icon "Close slideshow" at bounding box center [897, 20] width 15 height 15
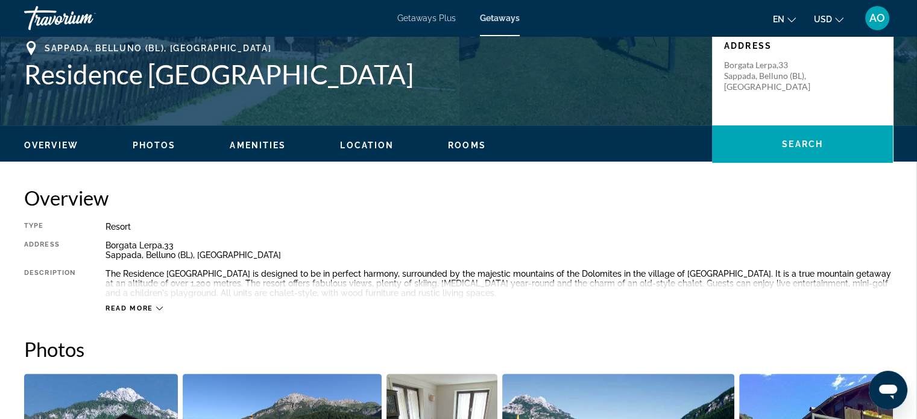
scroll to position [0, 0]
